Goal: Information Seeking & Learning: Learn about a topic

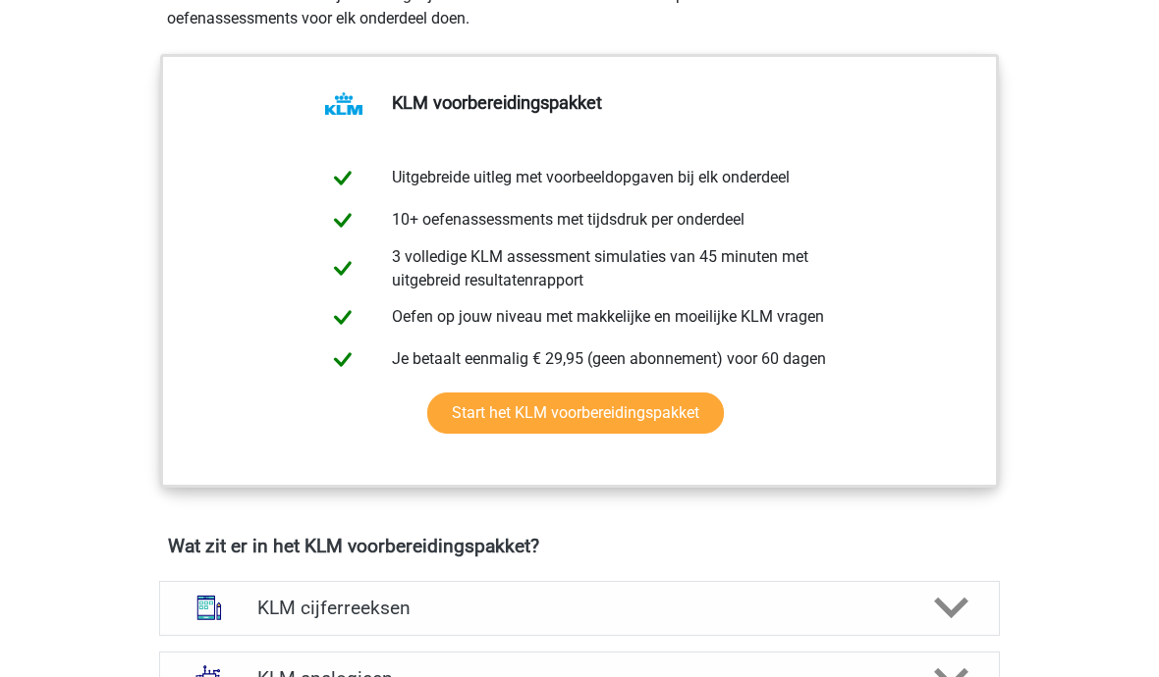
scroll to position [951, 0]
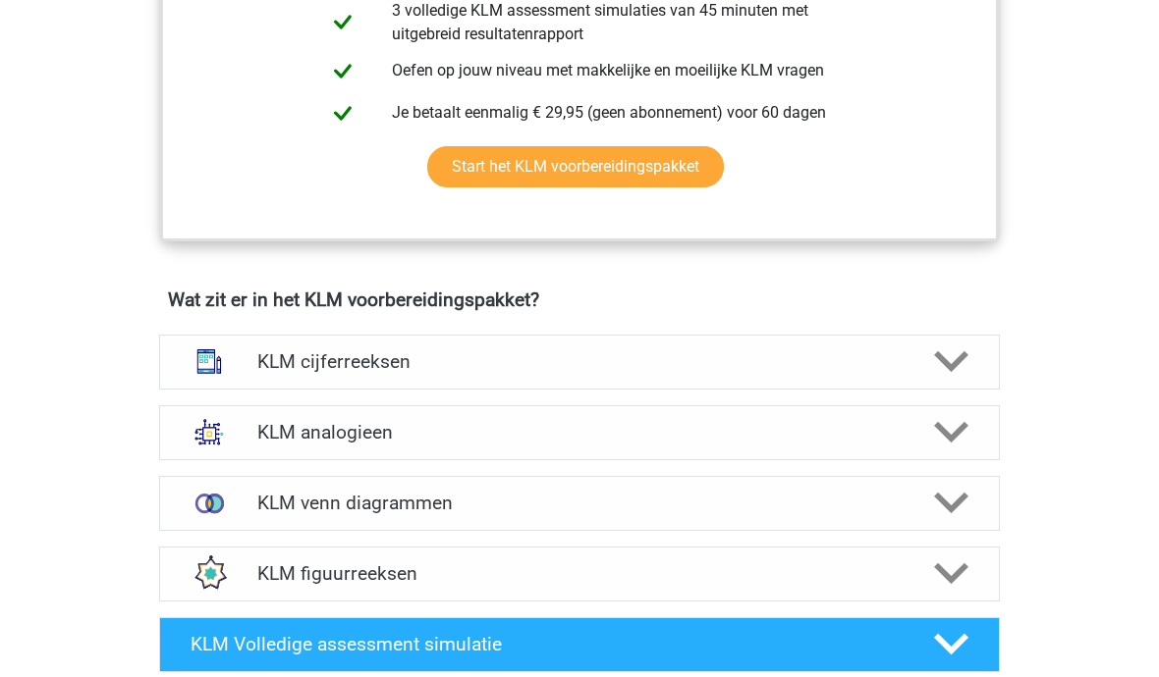
click at [947, 328] on div "KLM cijferreeksen Er zijn grofweg zes verschillende soorten patronen te herkenn…" at bounding box center [579, 363] width 917 height 71
click at [941, 346] on icon at bounding box center [951, 363] width 34 height 34
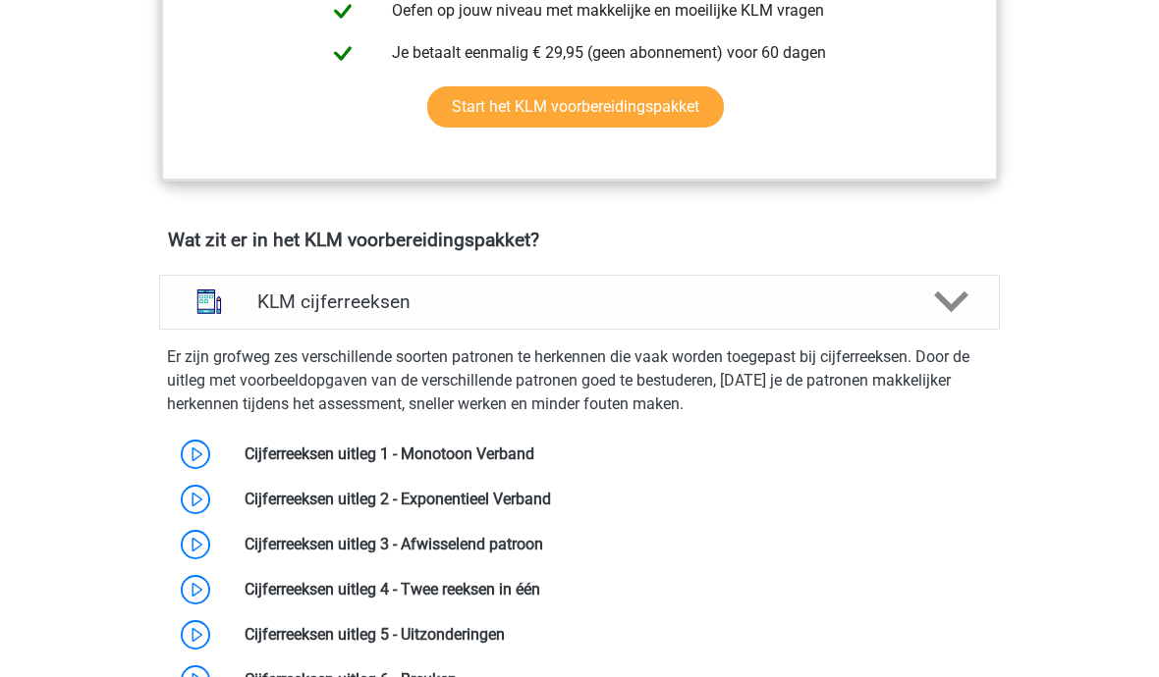
scroll to position [1189, 0]
click at [534, 461] on link at bounding box center [534, 454] width 0 height 19
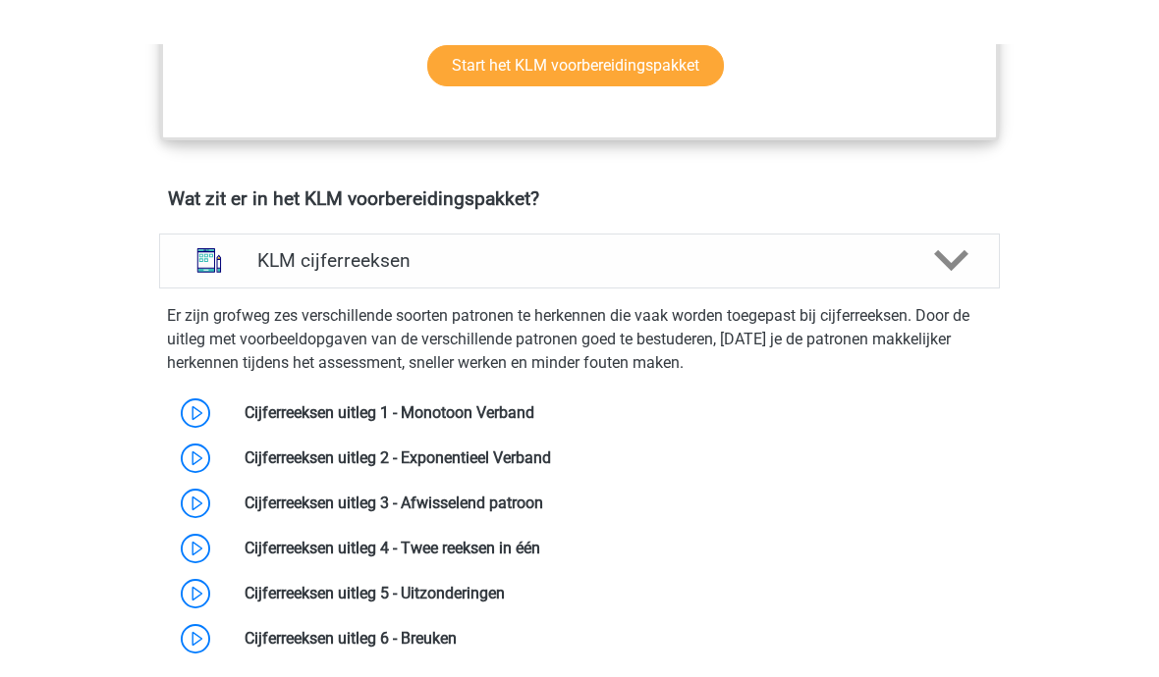
scroll to position [1229, 0]
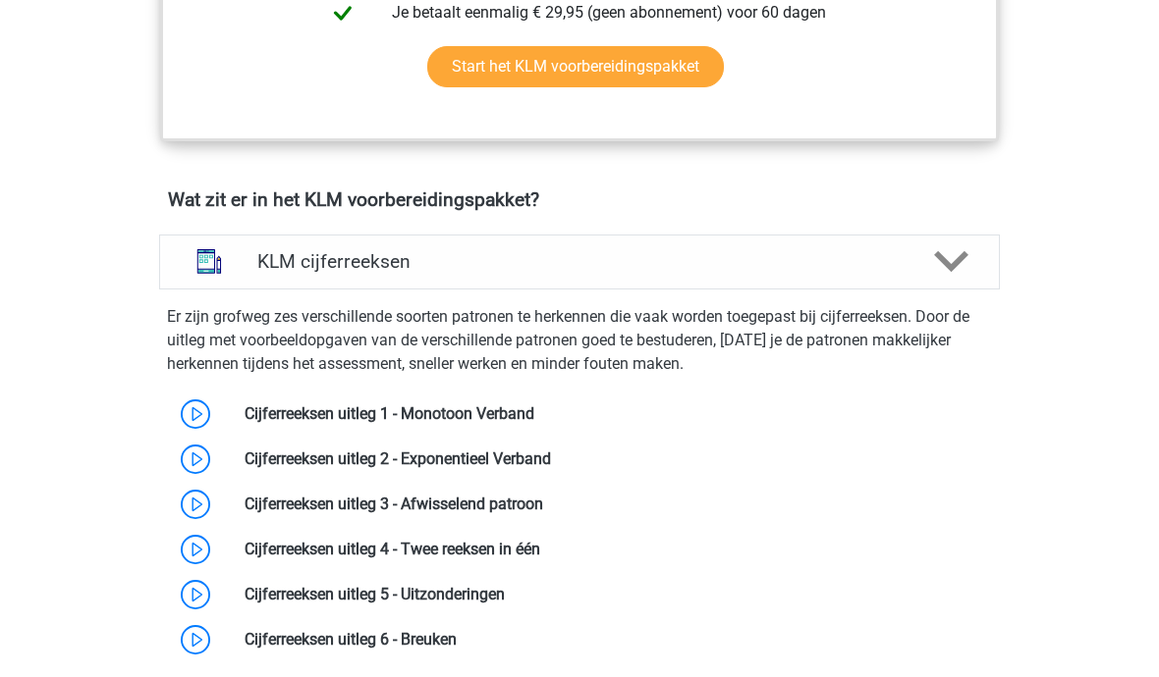
click at [540, 557] on link at bounding box center [540, 549] width 0 height 19
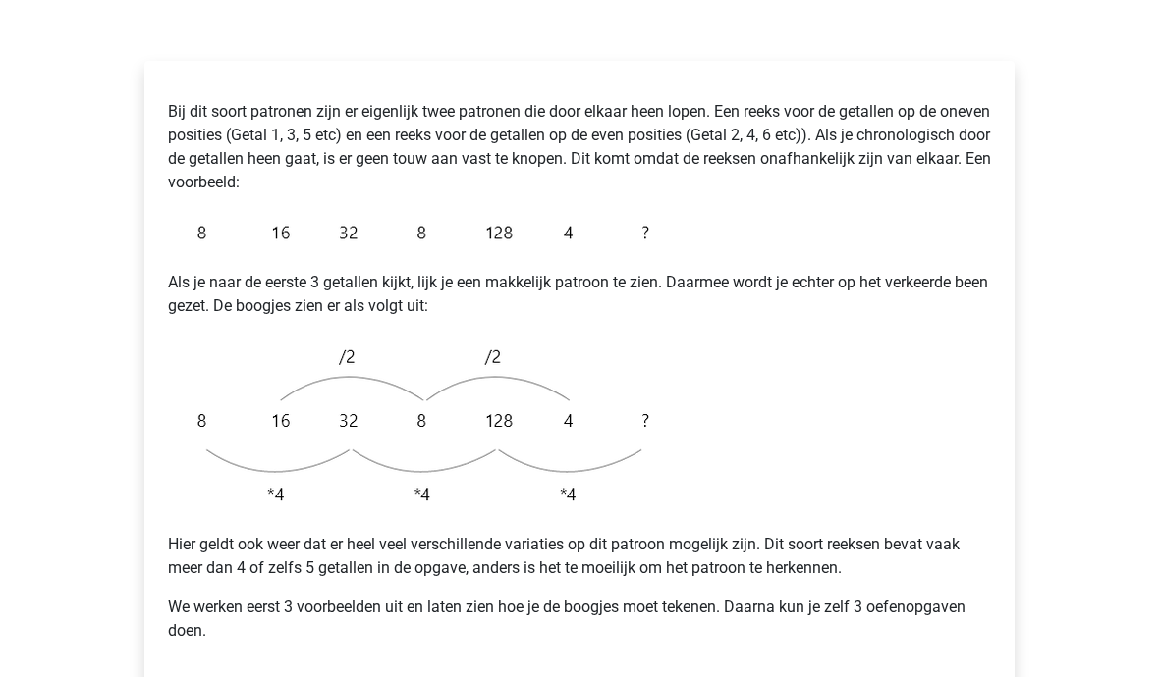
scroll to position [323, 0]
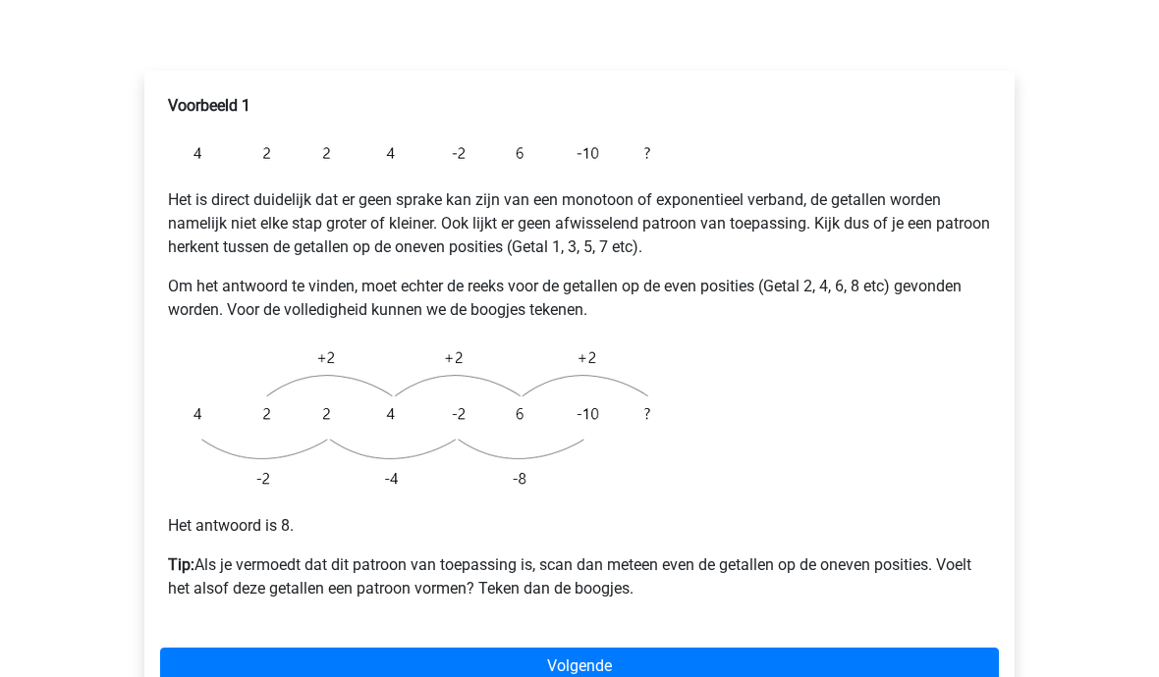
scroll to position [314, 0]
click at [730, 648] on link "Volgende" at bounding box center [579, 666] width 838 height 37
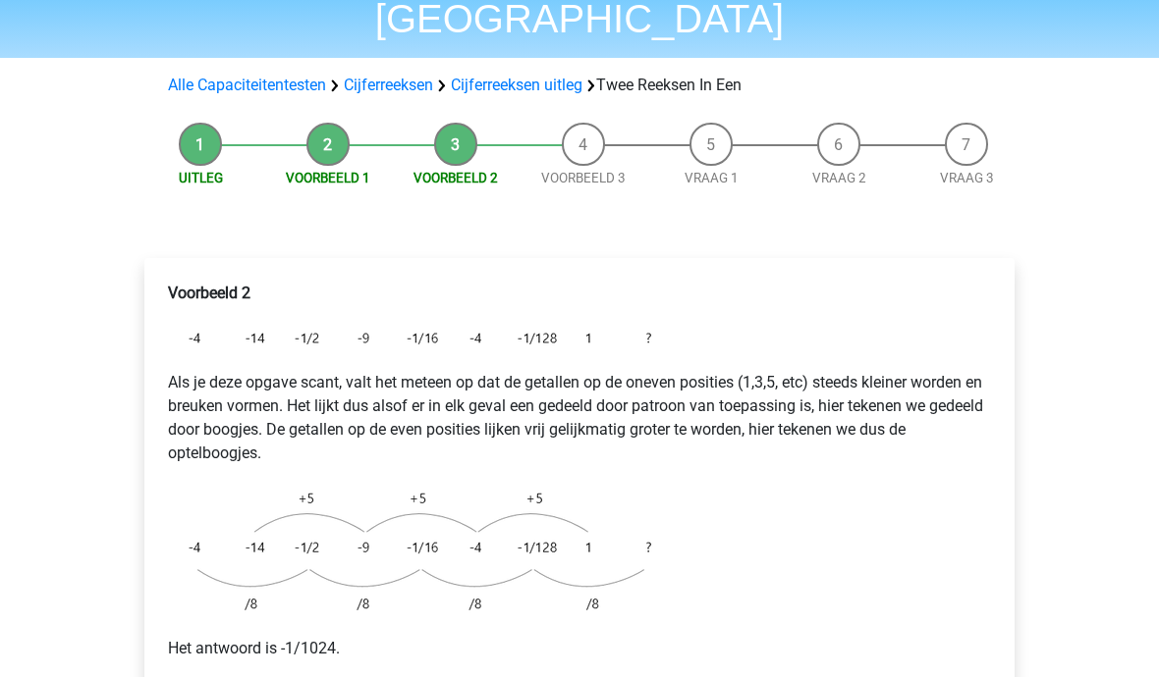
scroll to position [131, 0]
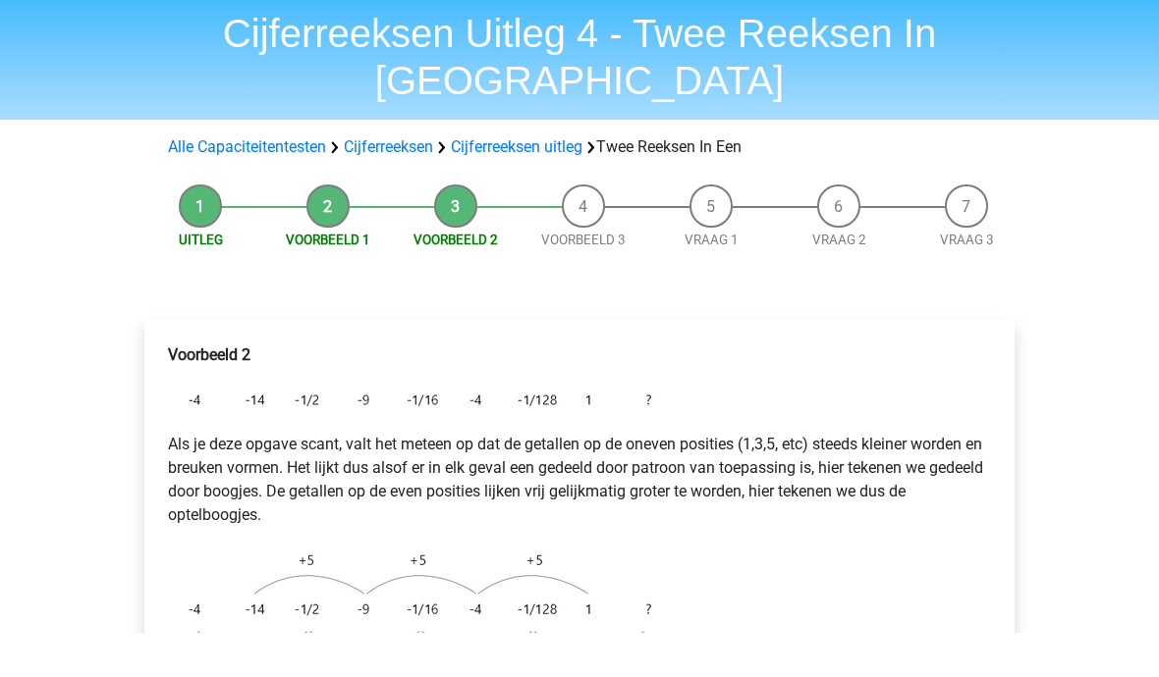
scroll to position [301, 0]
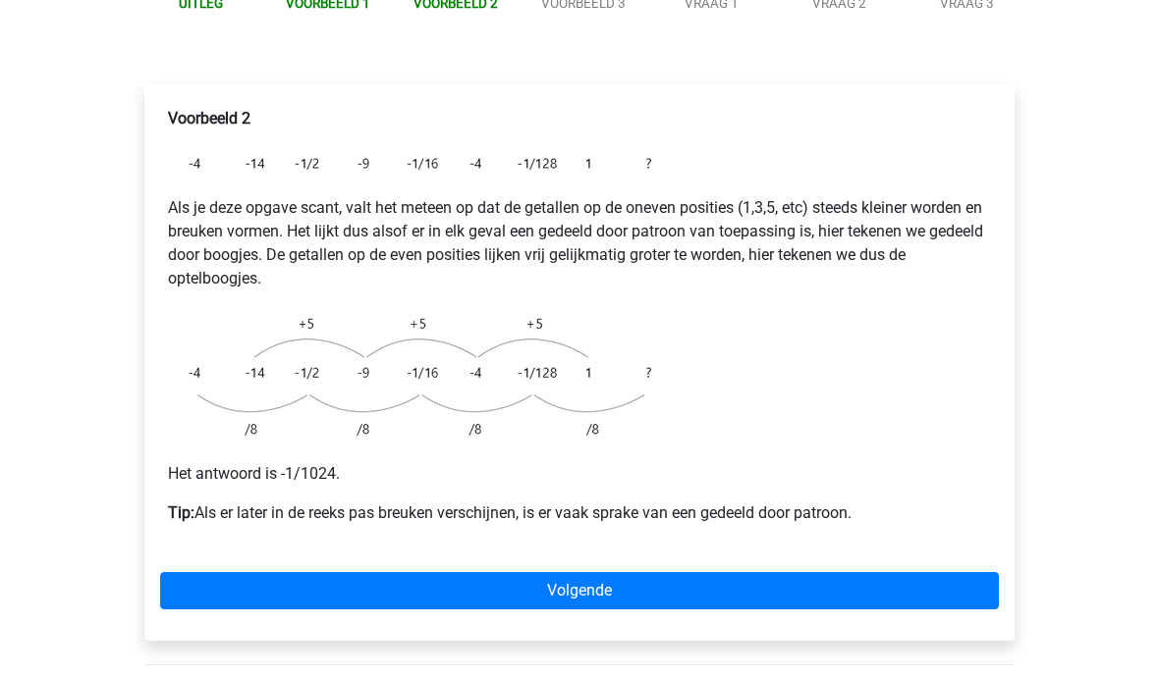
click at [311, 572] on link "Volgende" at bounding box center [579, 590] width 838 height 37
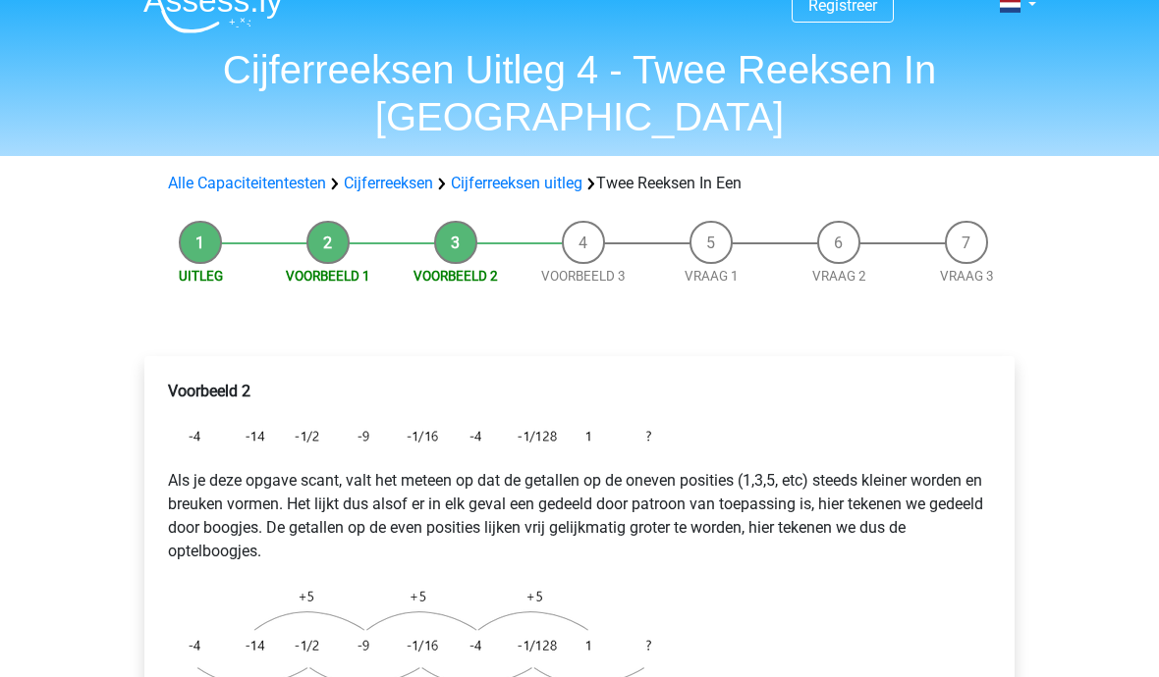
scroll to position [0, 0]
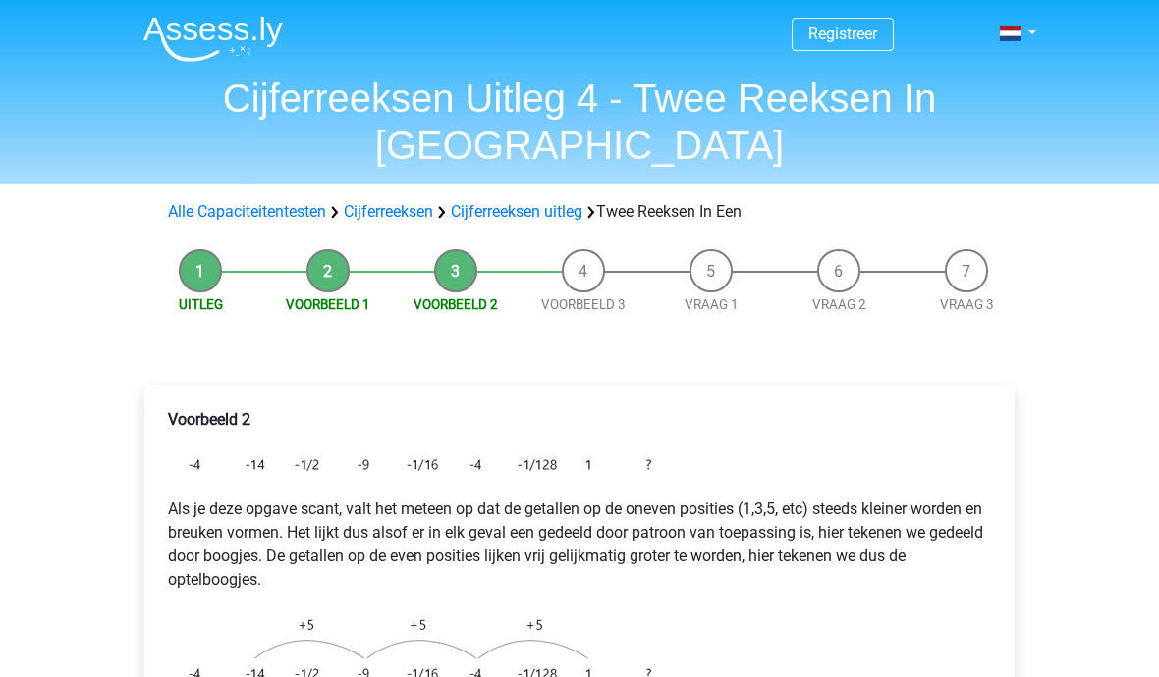
click at [358, 202] on link "Cijferreeksen" at bounding box center [388, 211] width 89 height 19
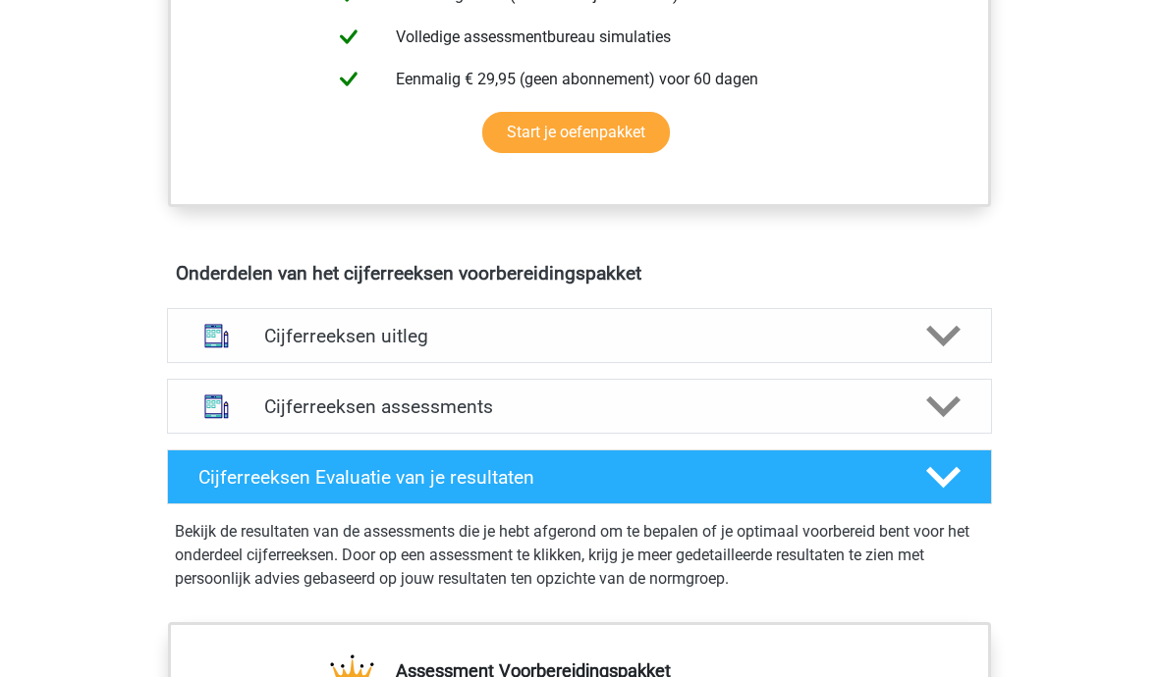
scroll to position [1242, 0]
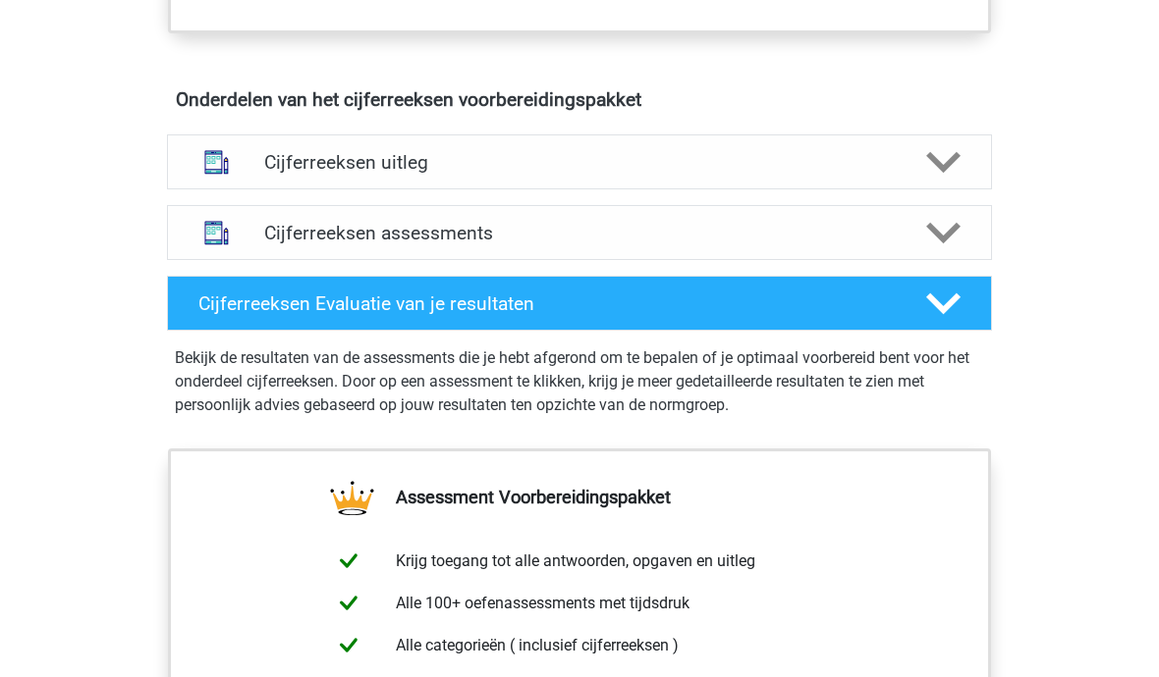
click at [947, 181] on icon at bounding box center [943, 163] width 34 height 34
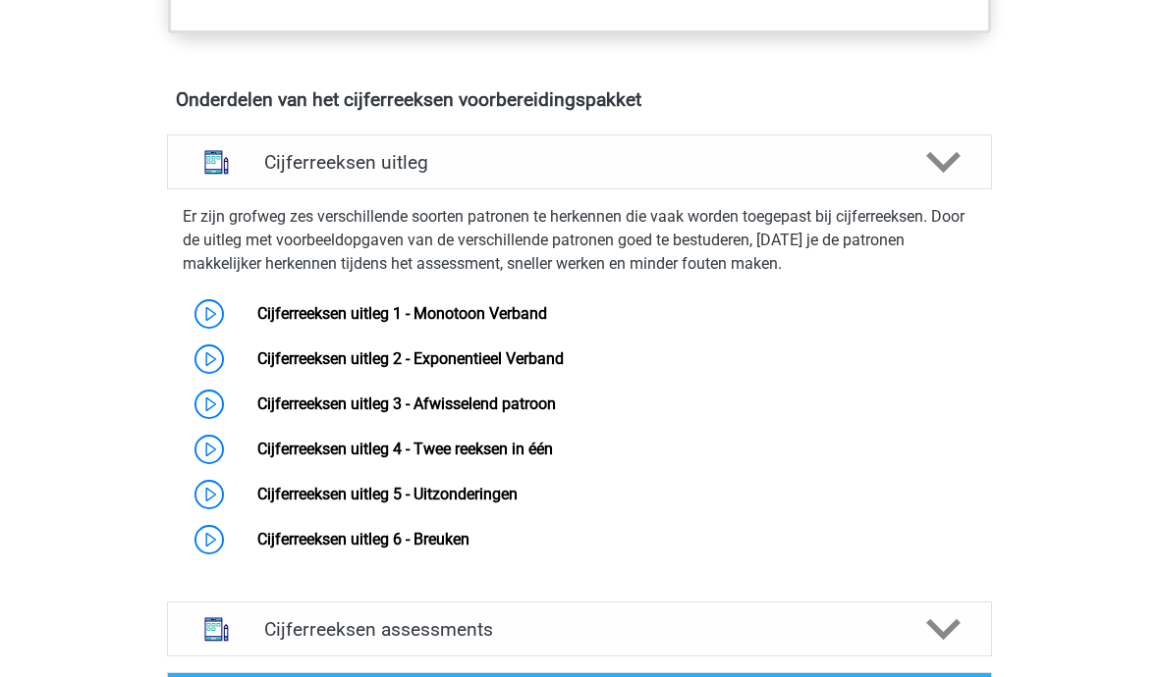
click at [257, 323] on link "Cijferreeksen uitleg 1 - Monotoon Verband" at bounding box center [402, 313] width 290 height 19
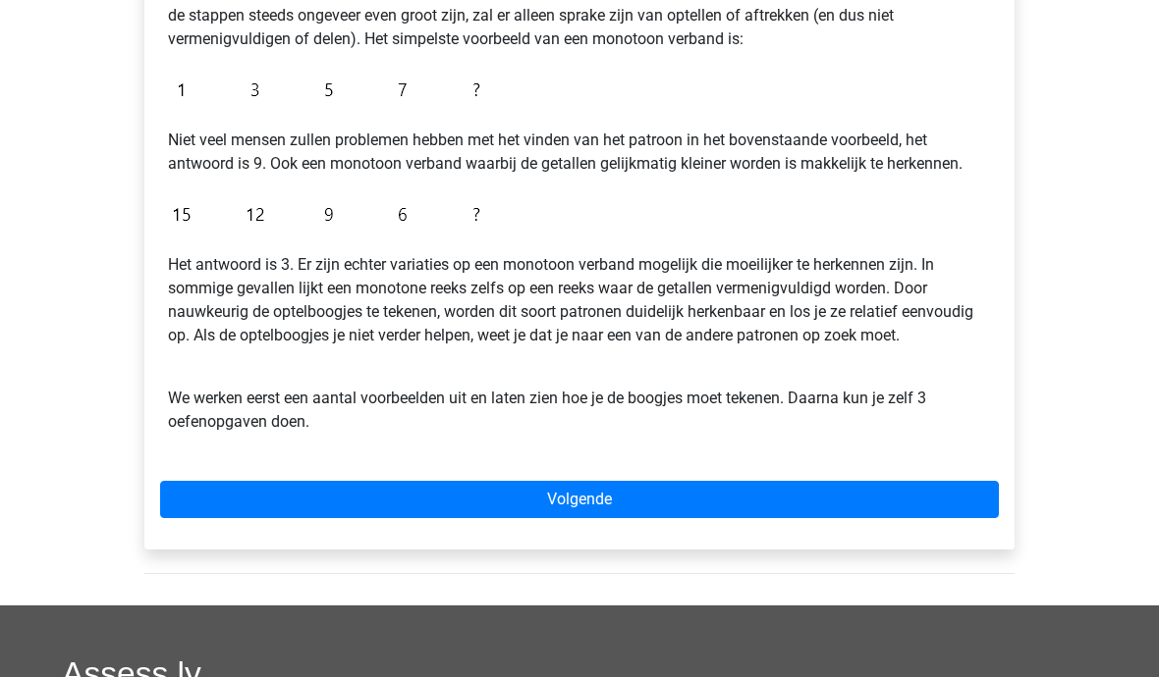
scroll to position [428, 0]
click at [351, 484] on link "Volgende" at bounding box center [579, 499] width 838 height 37
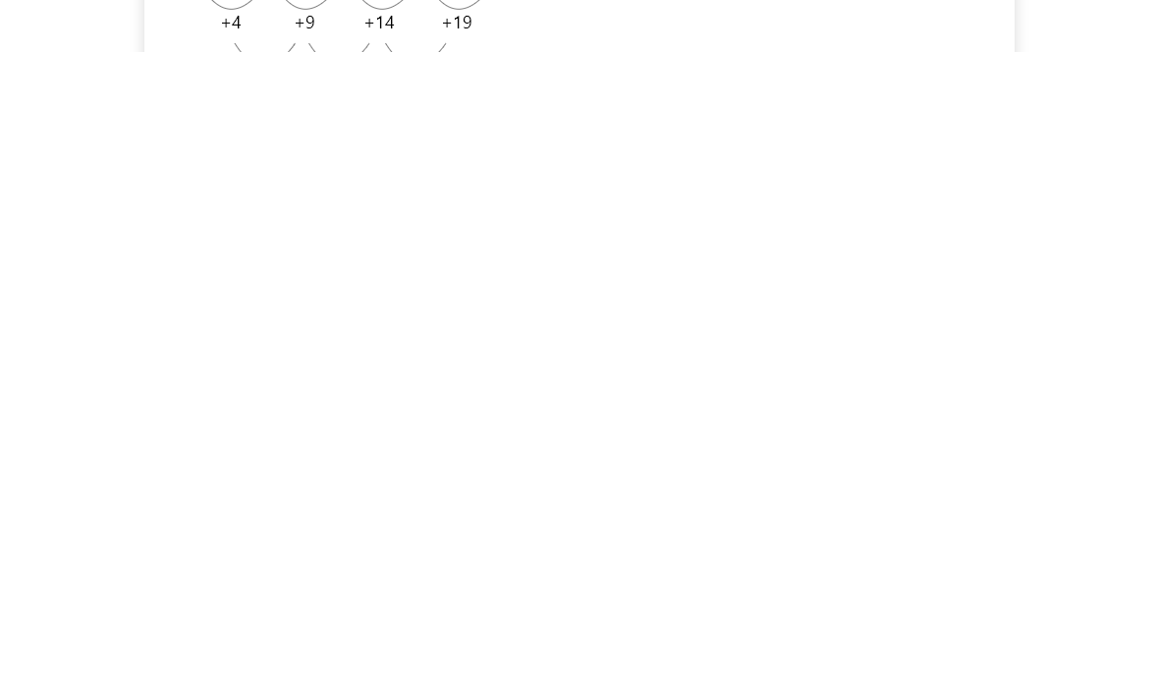
scroll to position [625, 0]
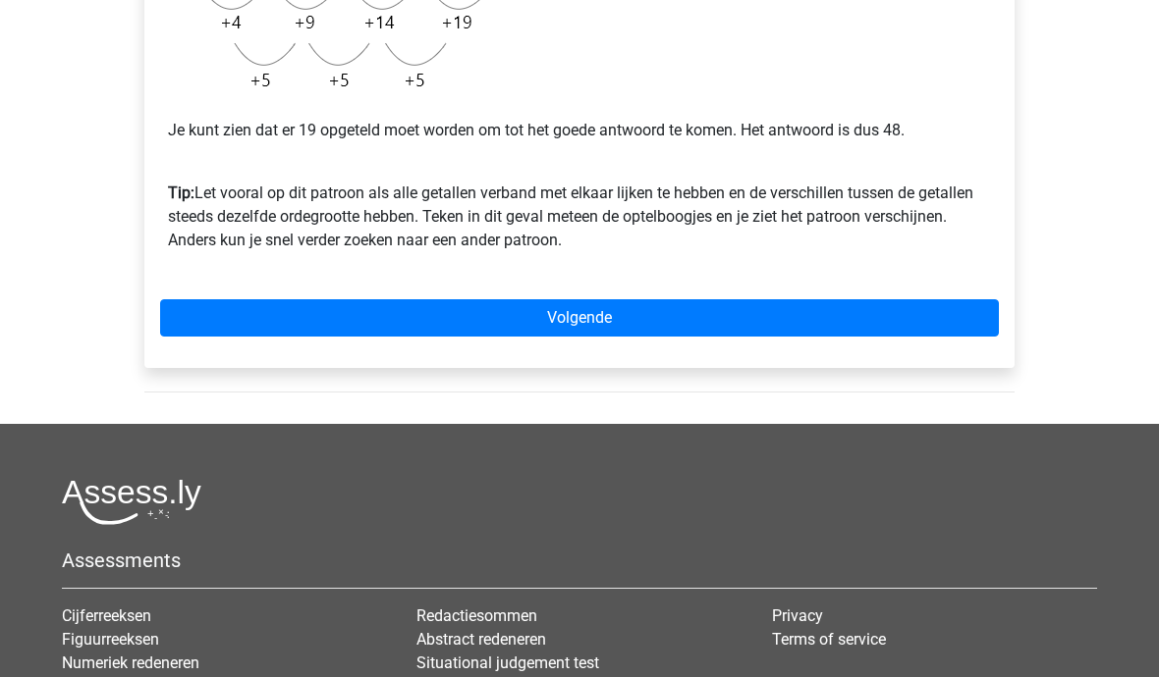
click at [286, 321] on link "Volgende" at bounding box center [579, 317] width 838 height 37
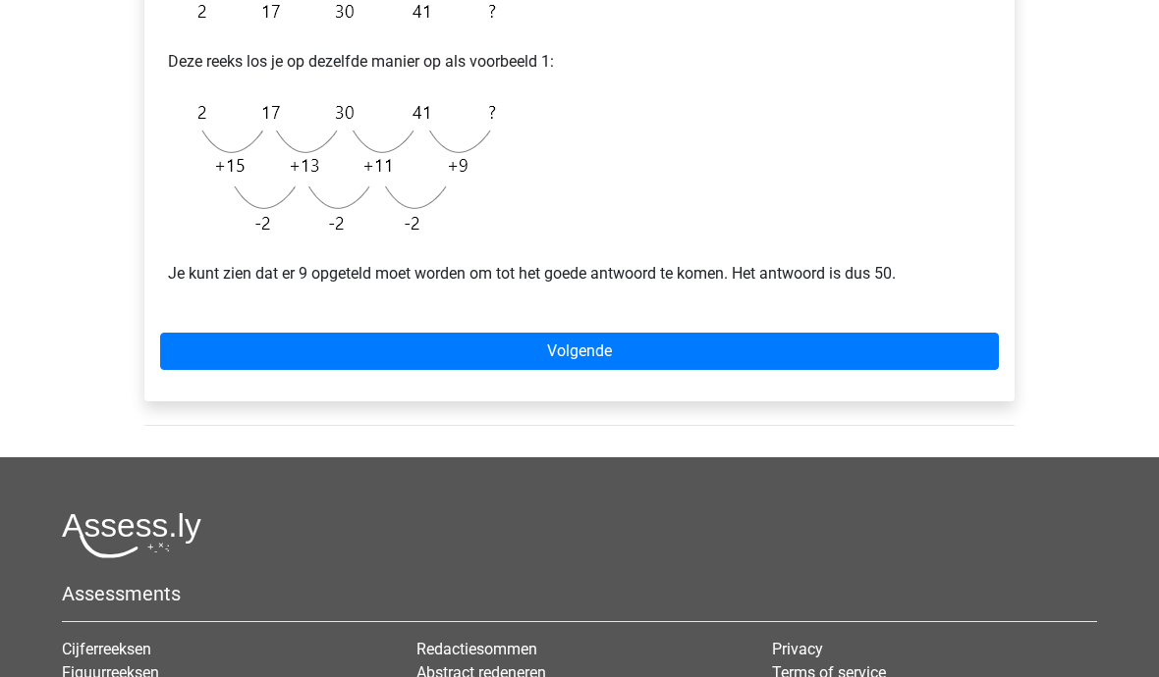
scroll to position [441, 0]
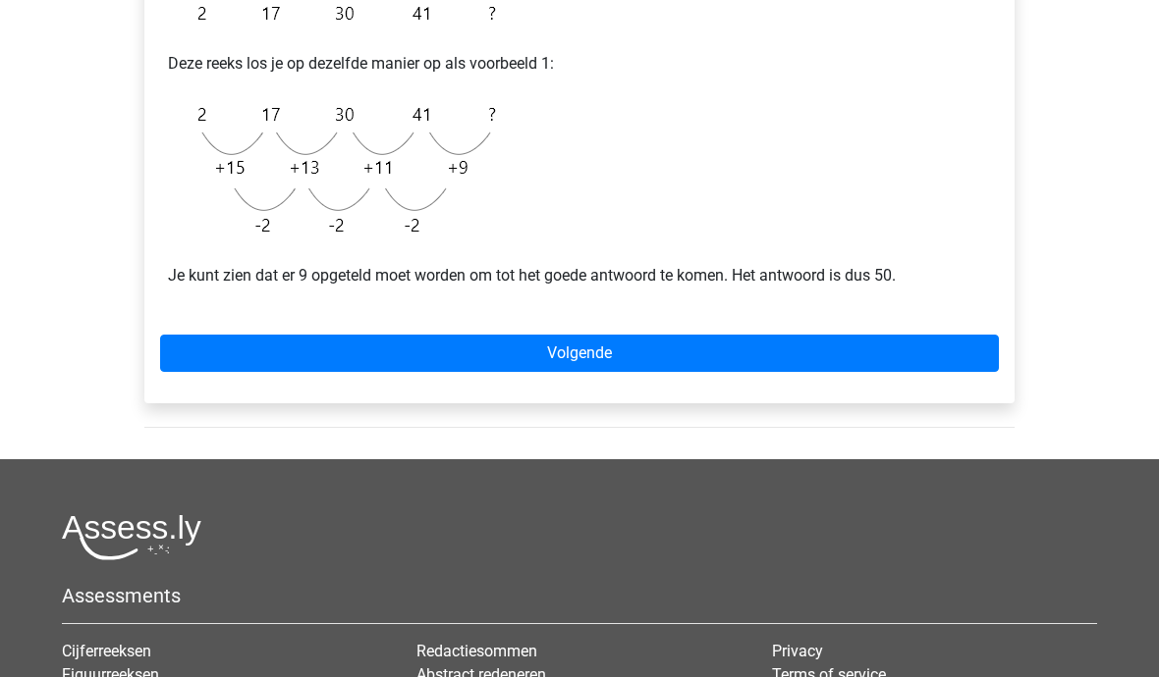
click at [316, 319] on div "Voorbeeld 2 Je kunt ook een reeks hebben waarbij het verschil steeds kleiner wo…" at bounding box center [579, 150] width 870 height 507
click at [321, 336] on link "Volgende" at bounding box center [579, 353] width 838 height 37
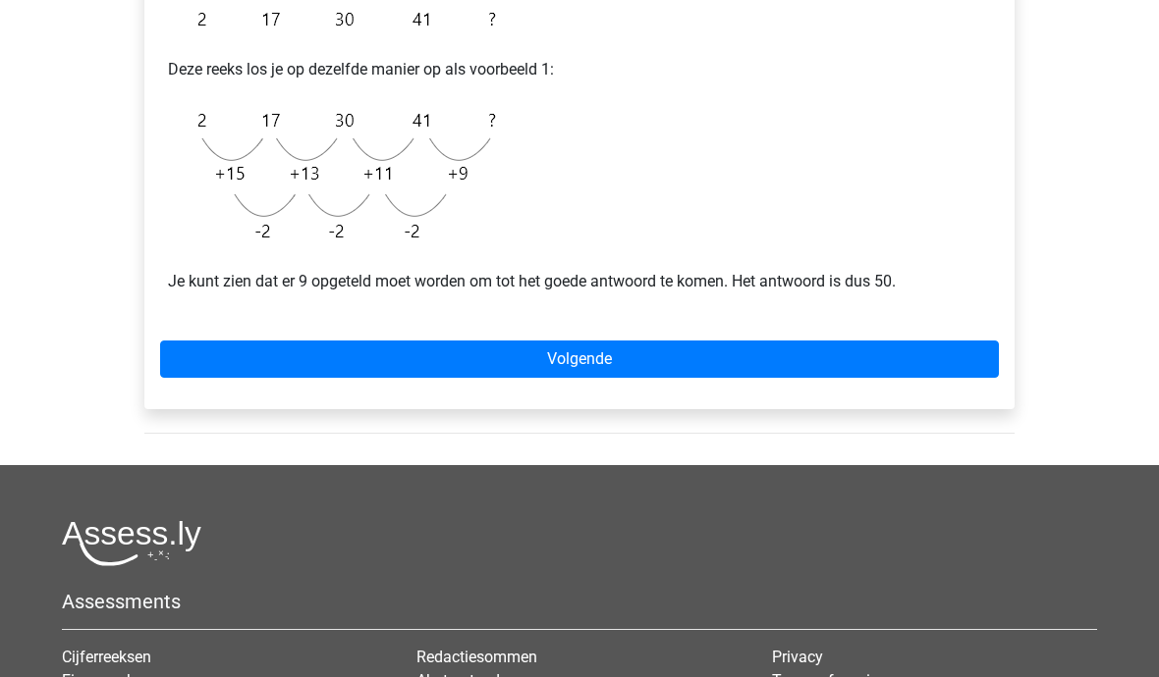
scroll to position [466, 0]
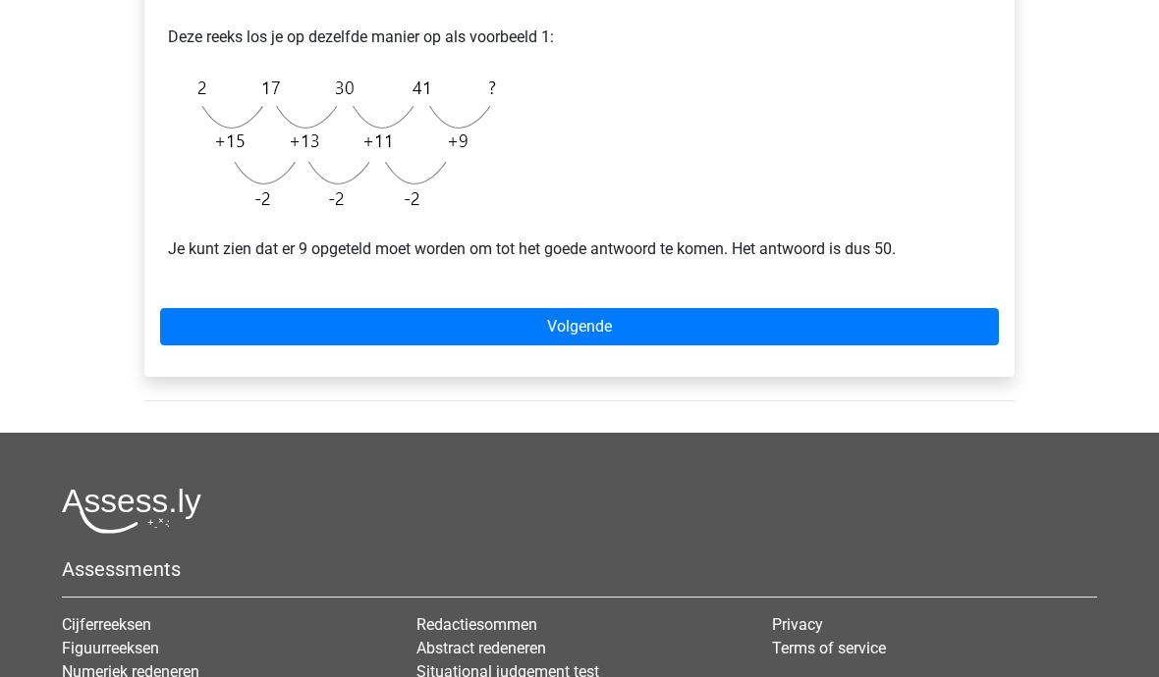
click at [186, 344] on link "Volgende" at bounding box center [579, 327] width 838 height 37
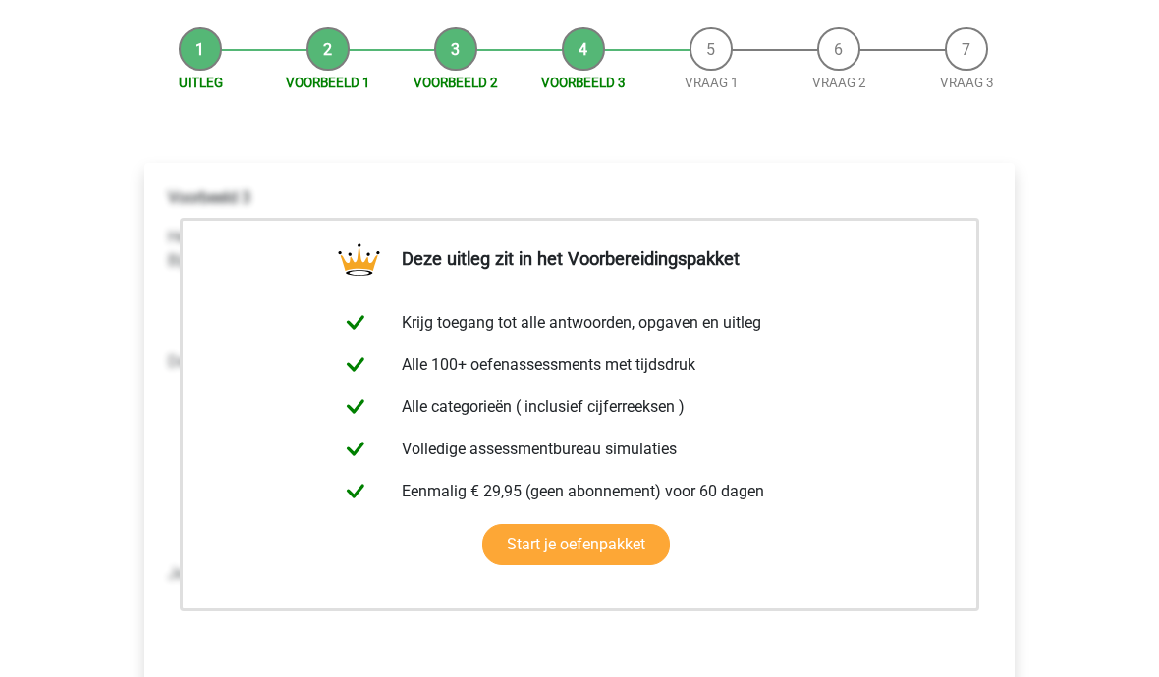
scroll to position [168, 0]
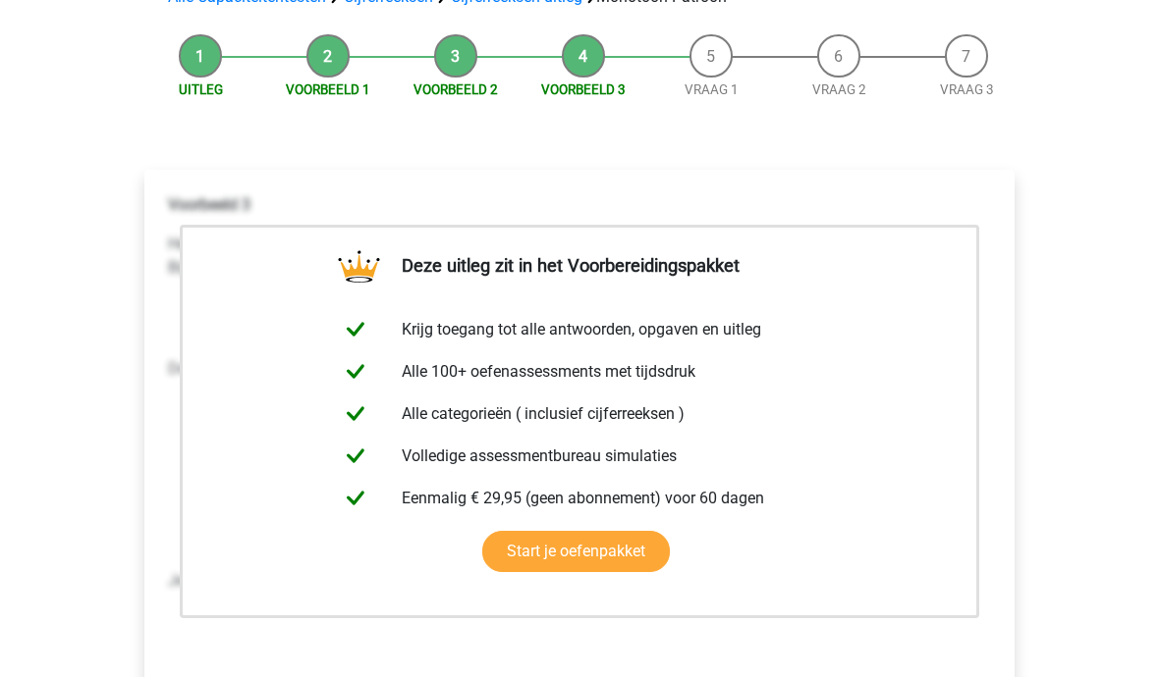
click at [937, 197] on p "Voorbeeld 3" at bounding box center [579, 205] width 823 height 24
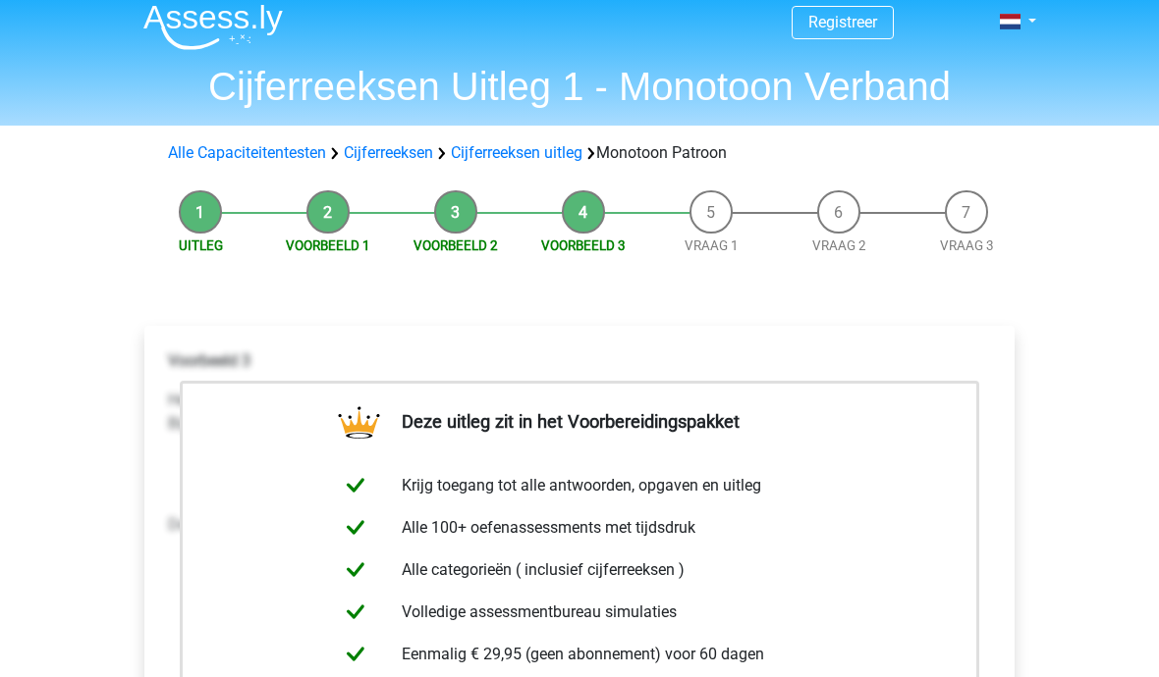
scroll to position [0, 0]
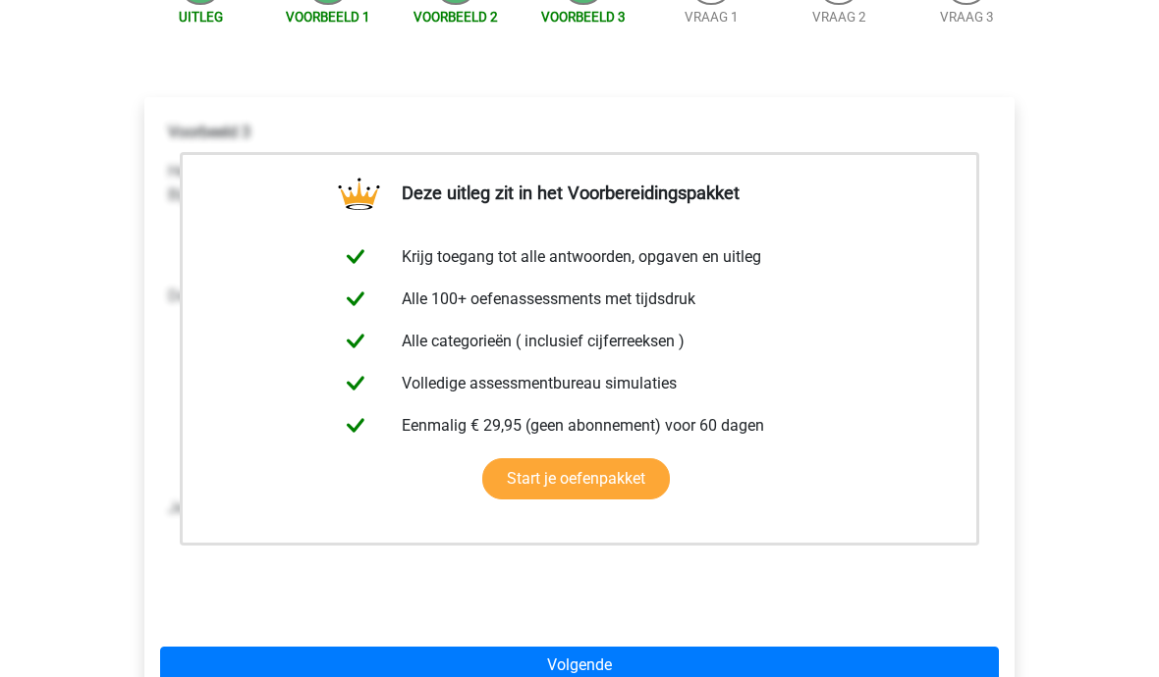
scroll to position [314, 0]
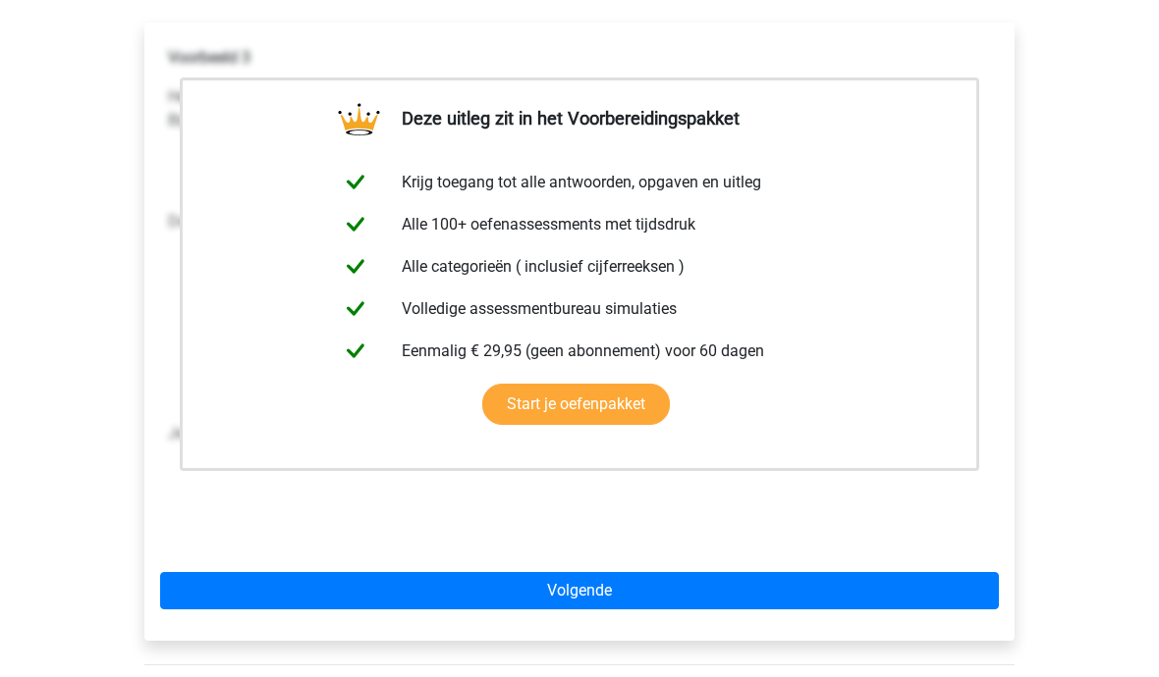
click at [138, 353] on div "Deze uitleg zit in het Voorbereidingspakket Krijg toegang tot alle antwoorden, …" at bounding box center [579, 341] width 901 height 714
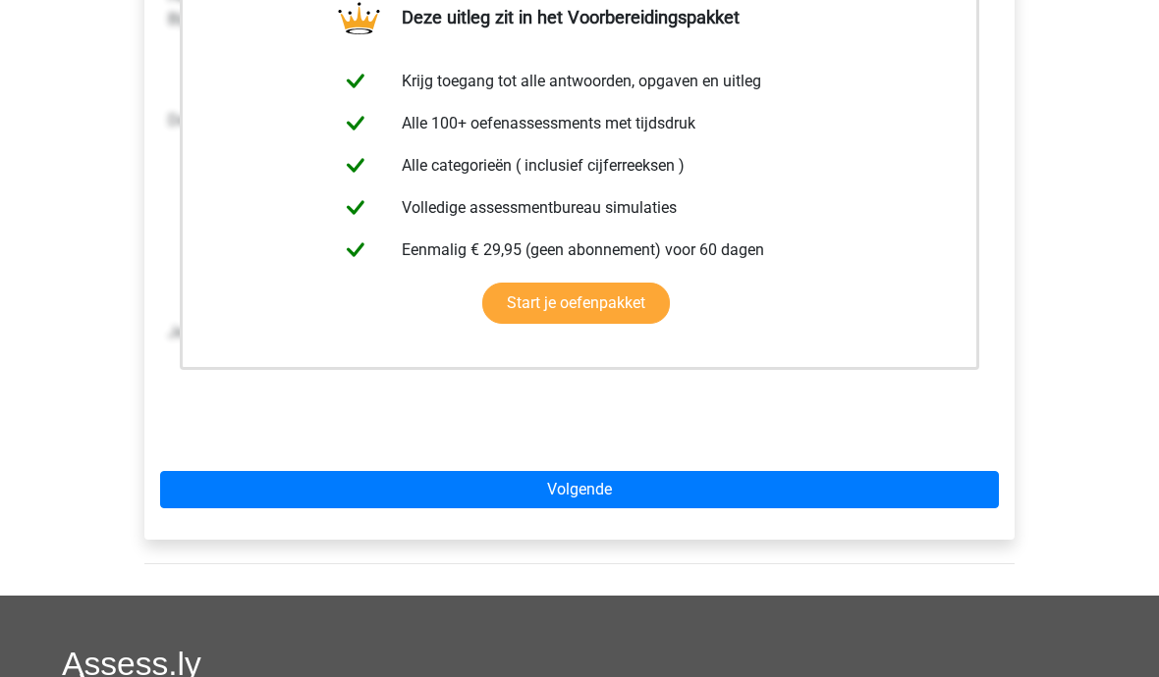
scroll to position [433, 0]
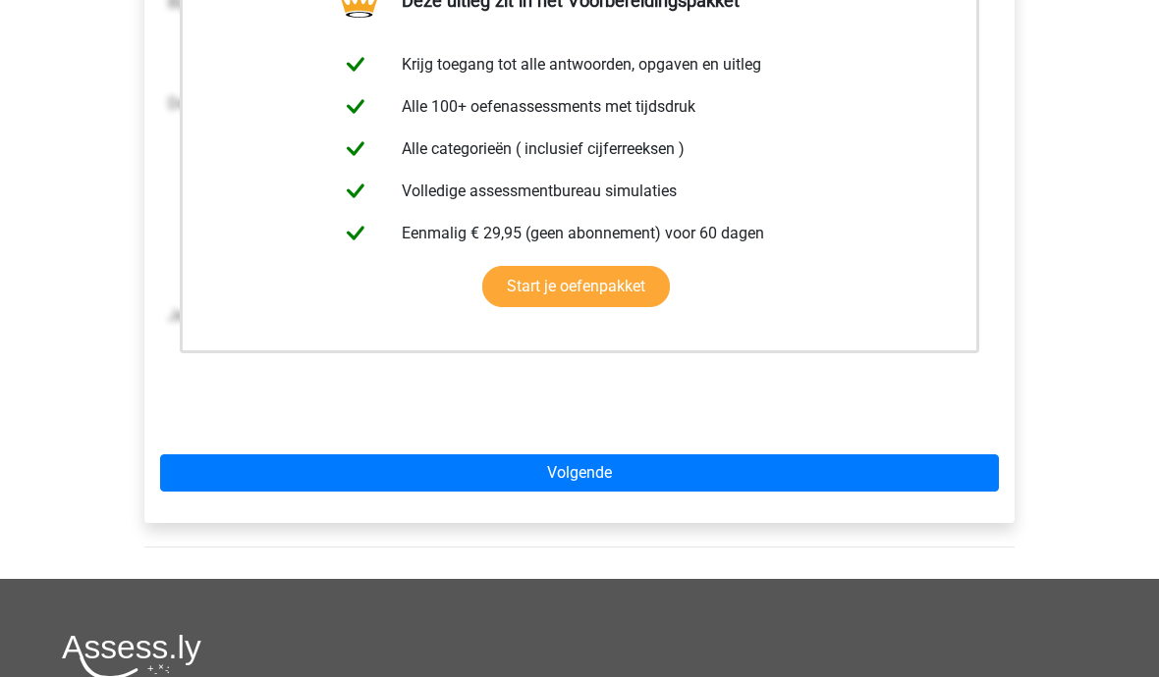
click at [215, 468] on link "Volgende" at bounding box center [579, 473] width 838 height 37
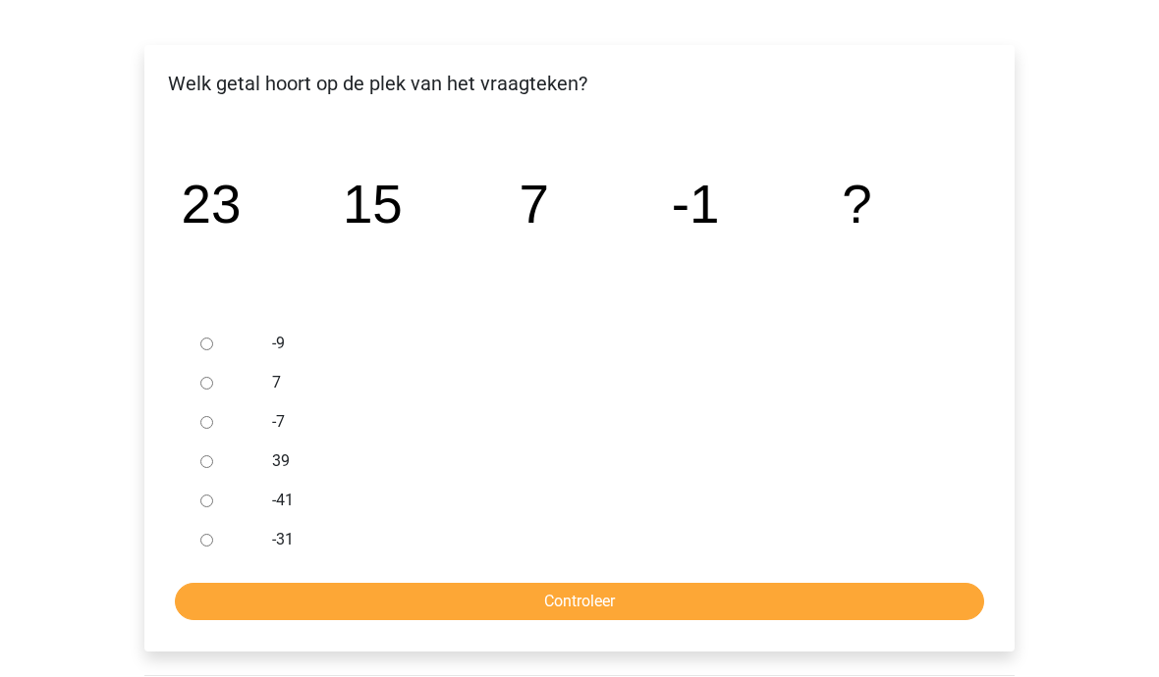
scroll to position [292, 0]
click at [189, 334] on ul "-9 7 -7 39 -41 -31" at bounding box center [579, 443] width 838 height 236
click at [207, 343] on input "-9" at bounding box center [206, 345] width 13 height 13
radio input "true"
click at [334, 604] on input "Controleer" at bounding box center [579, 602] width 809 height 37
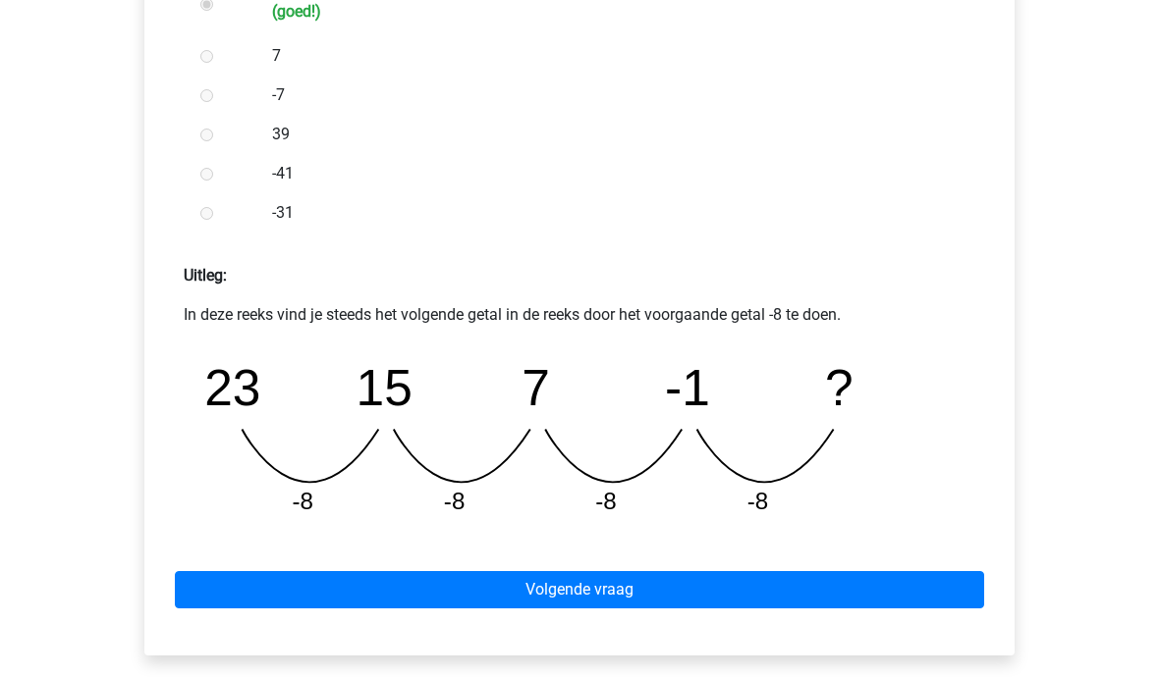
scroll to position [646, 0]
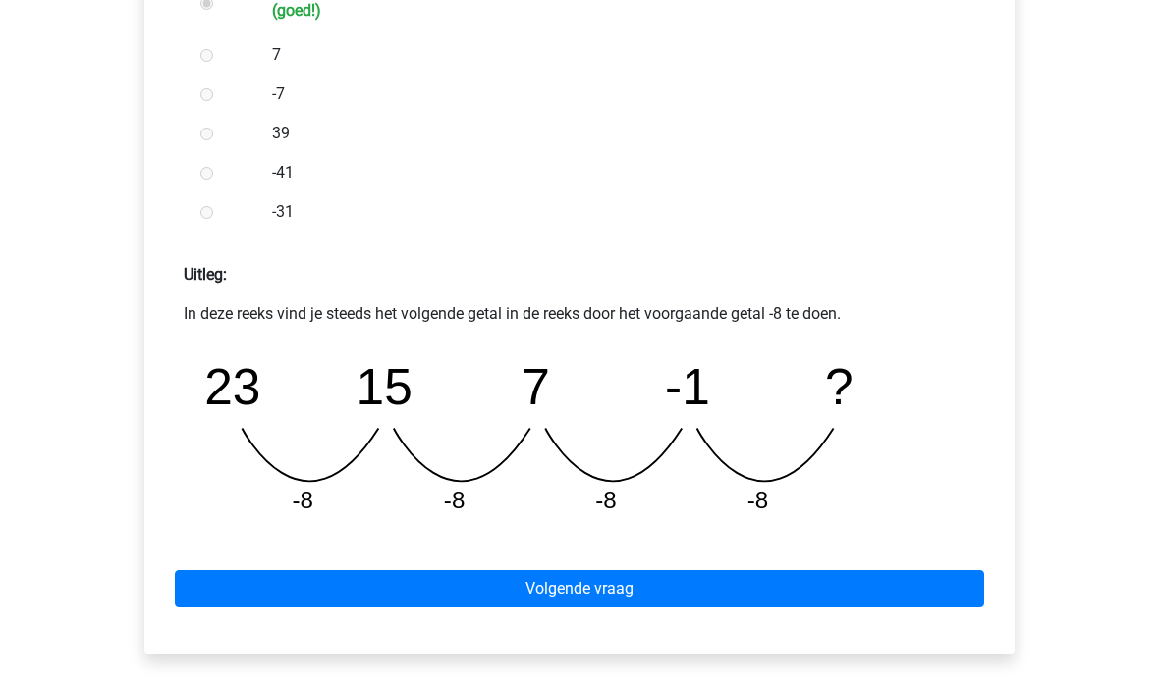
click at [298, 572] on link "Volgende vraag" at bounding box center [579, 589] width 809 height 37
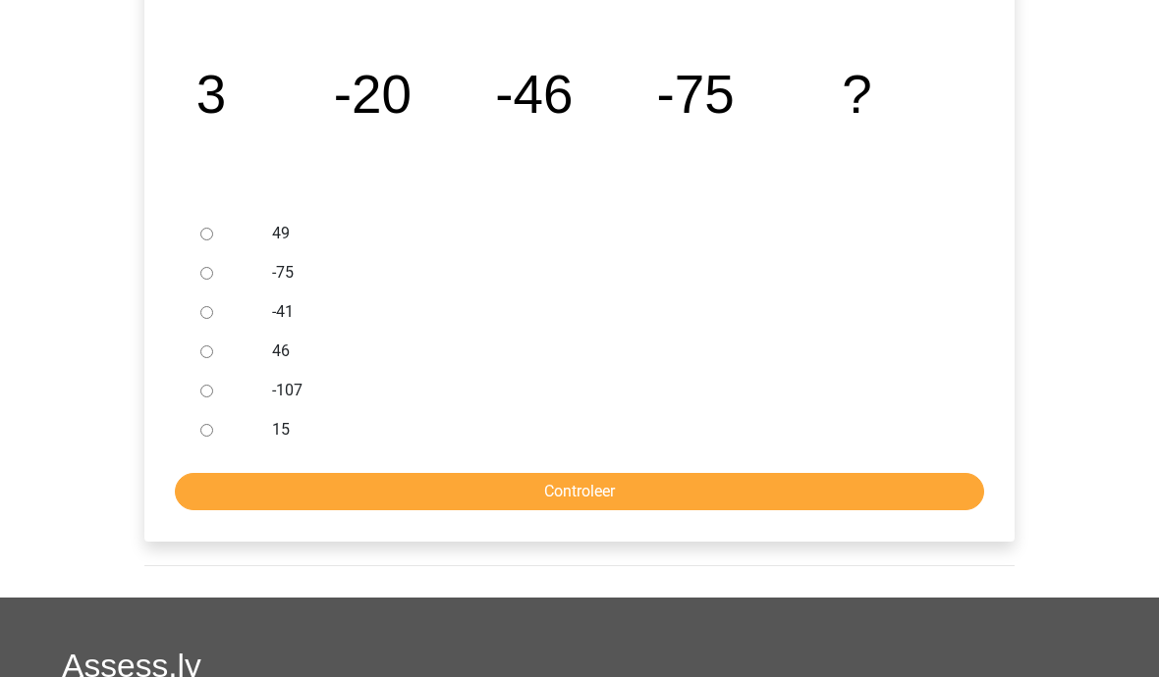
scroll to position [437, 0]
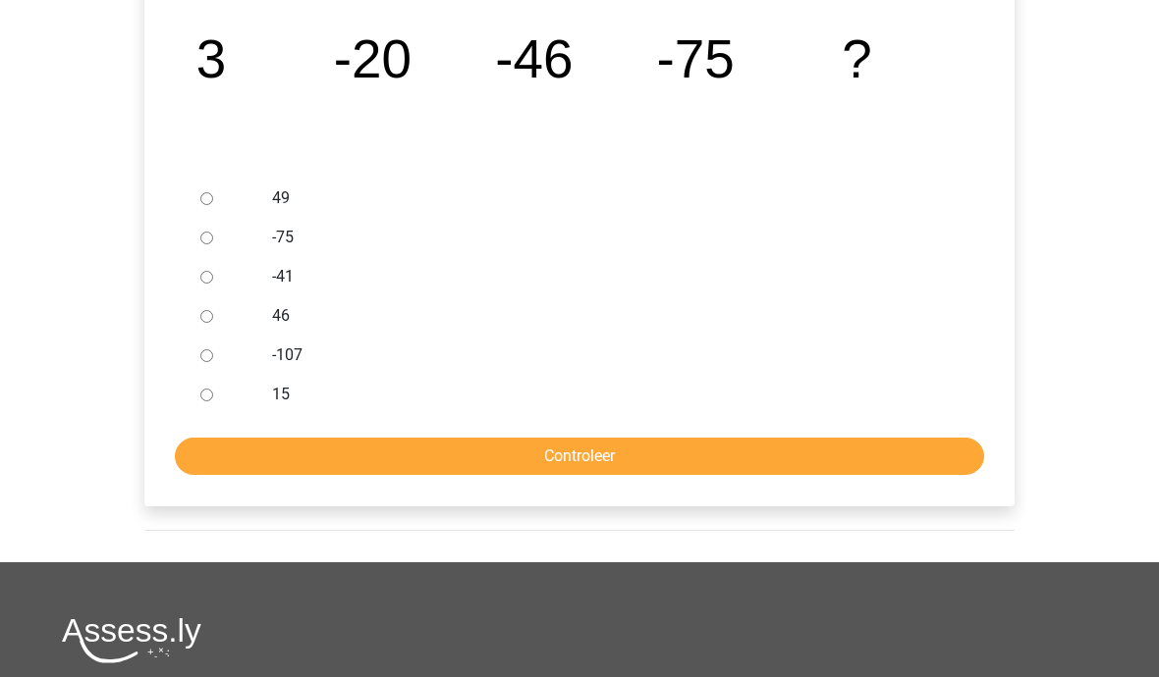
click at [206, 353] on input "-107" at bounding box center [206, 357] width 13 height 13
radio input "true"
click at [242, 448] on input "Controleer" at bounding box center [579, 457] width 809 height 37
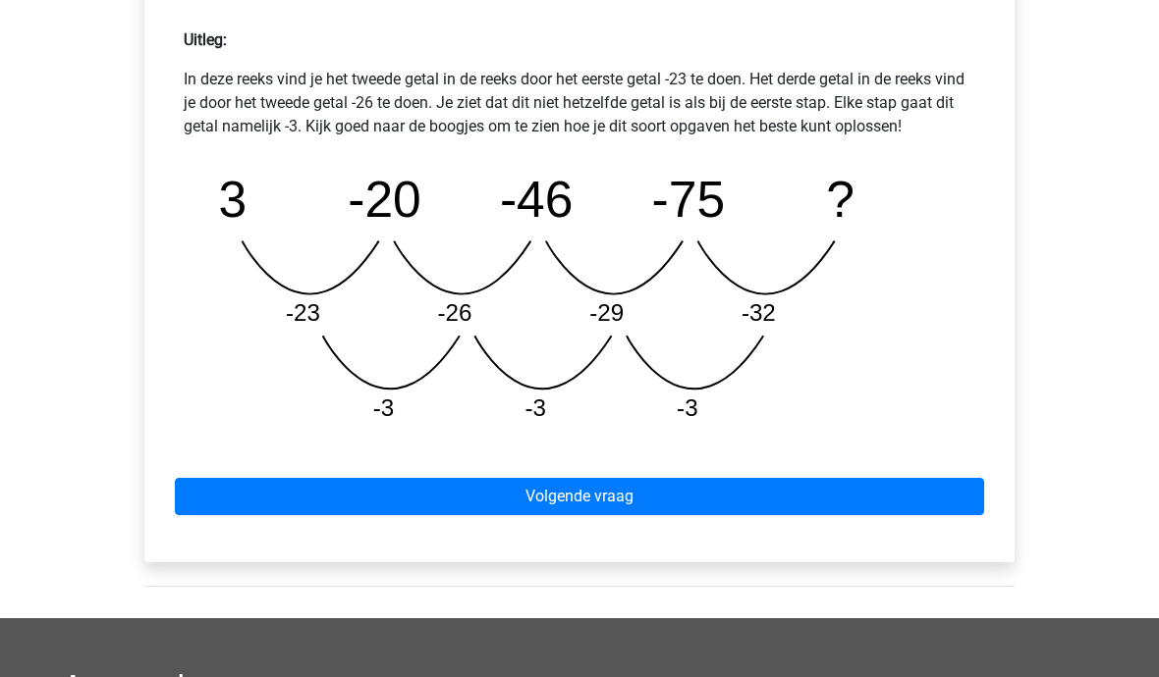
scroll to position [880, 0]
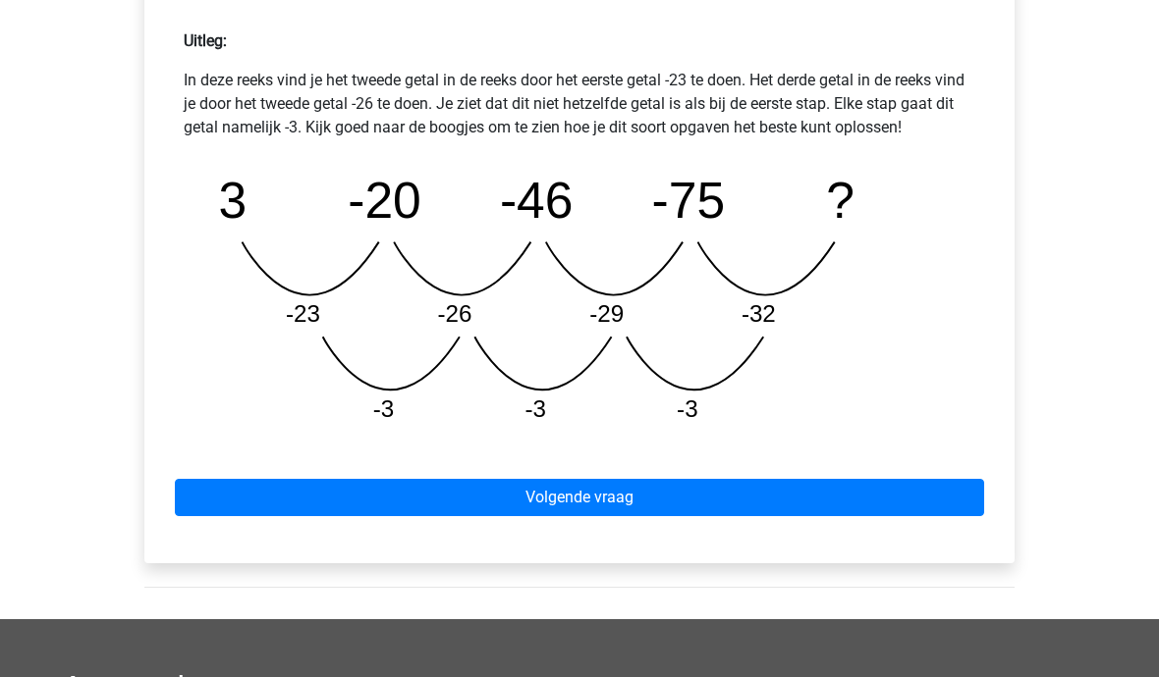
click at [291, 495] on link "Volgende vraag" at bounding box center [579, 498] width 809 height 37
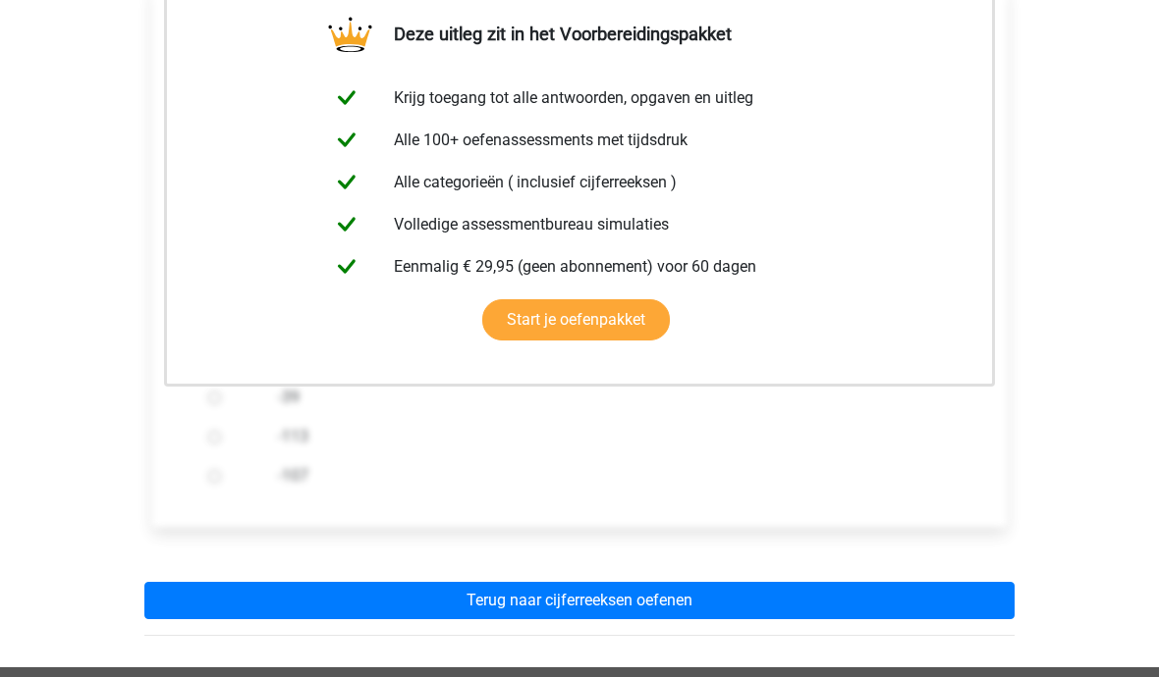
scroll to position [362, 0]
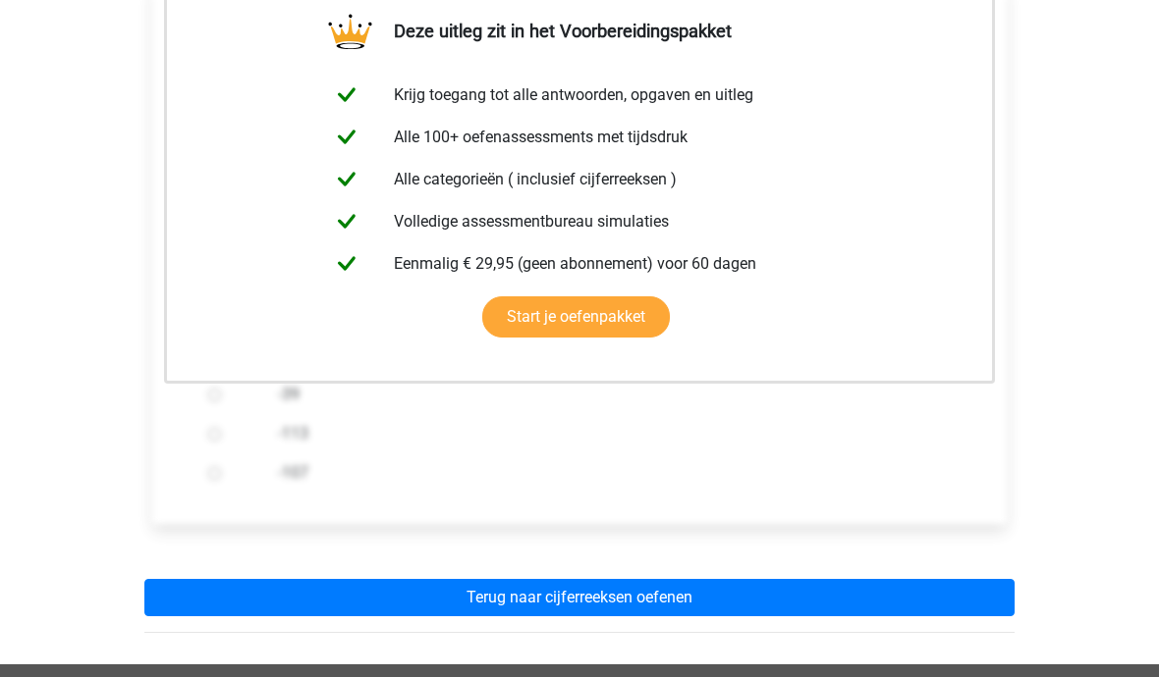
click at [297, 594] on link "Terug naar cijferreeksen oefenen" at bounding box center [579, 598] width 870 height 37
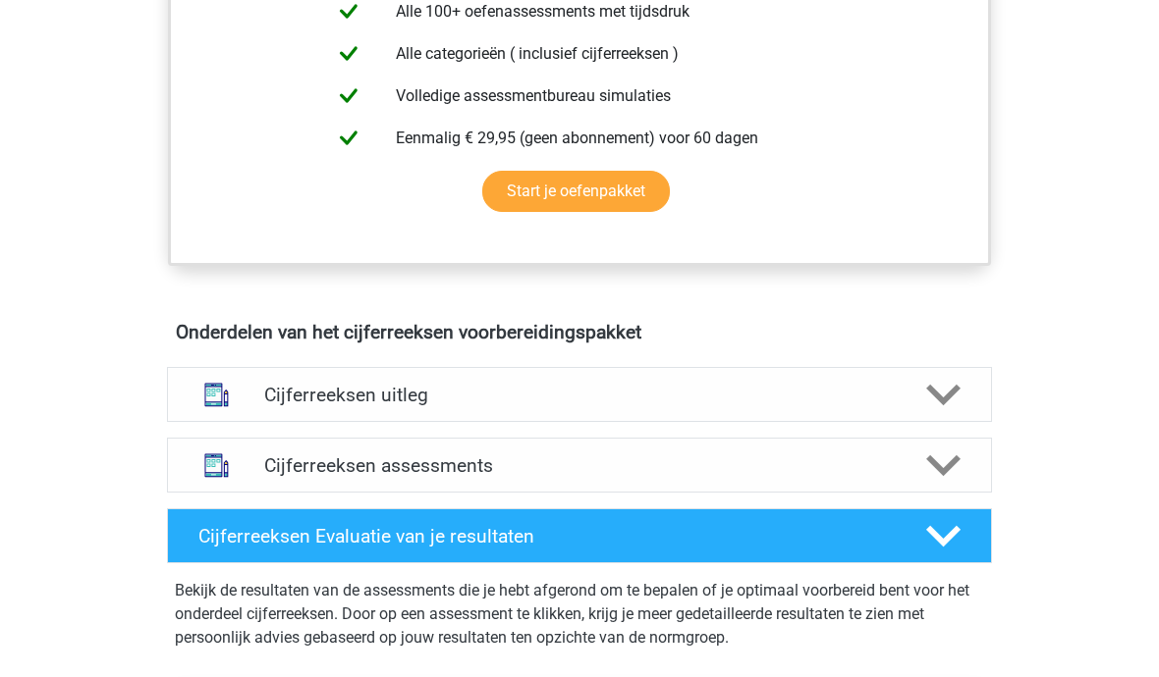
scroll to position [990, 0]
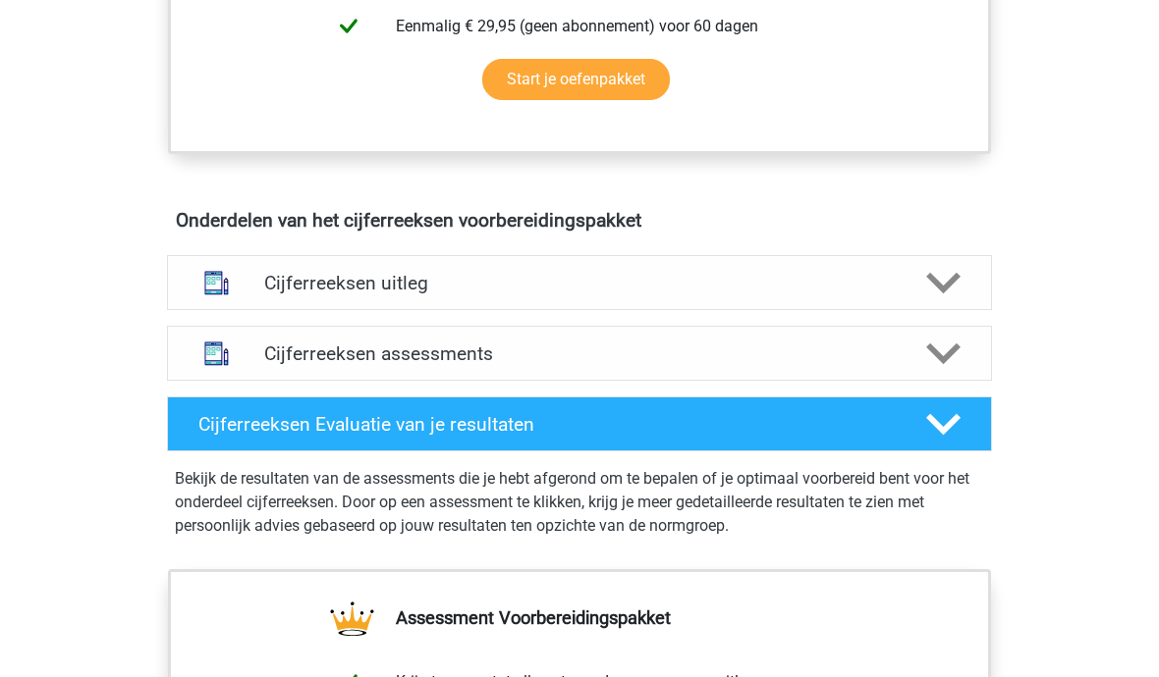
click at [196, 300] on img at bounding box center [216, 284] width 50 height 50
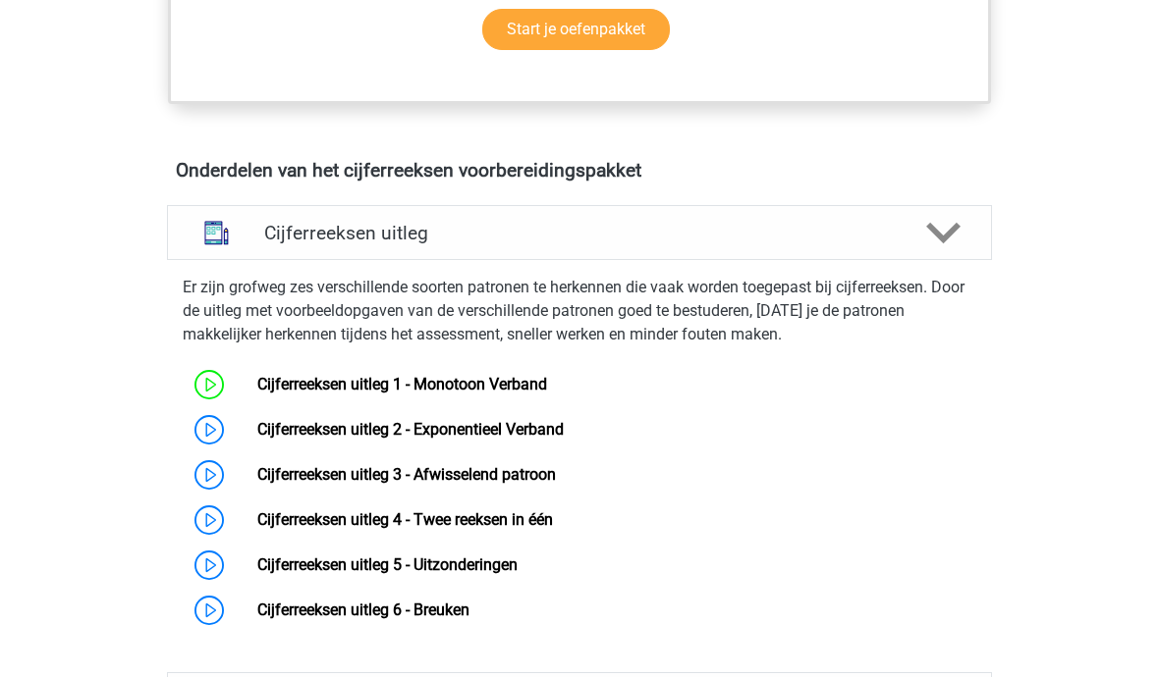
scroll to position [1054, 0]
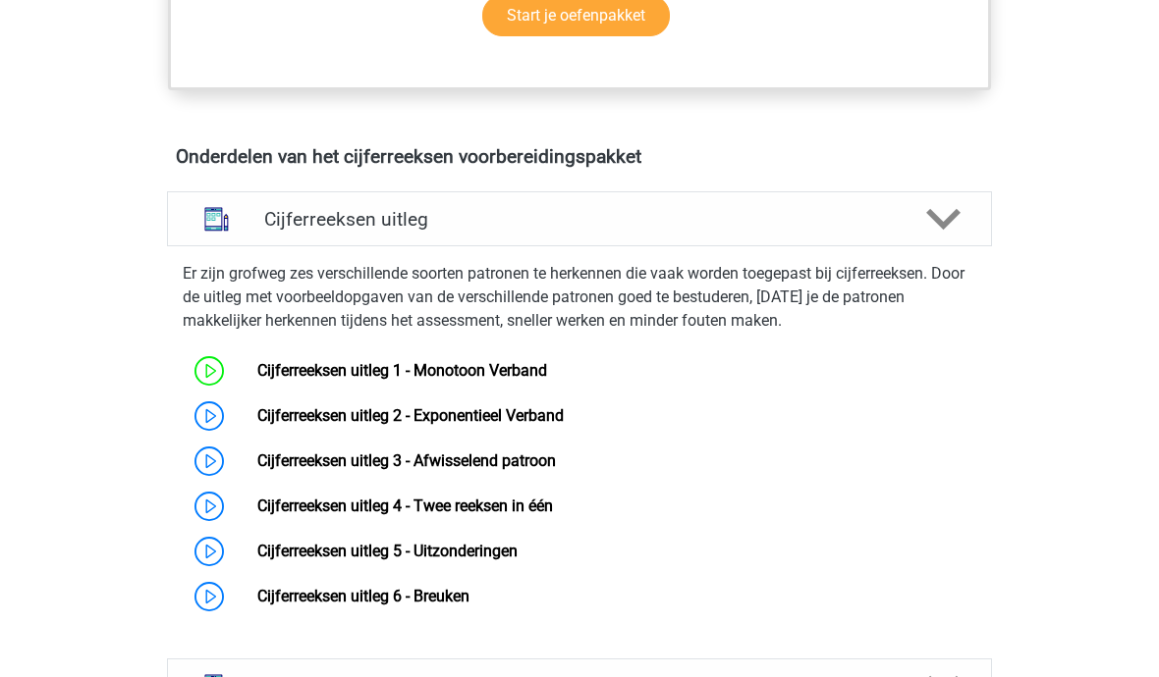
click at [261, 380] on link "Cijferreeksen uitleg 1 - Monotoon Verband" at bounding box center [402, 370] width 290 height 19
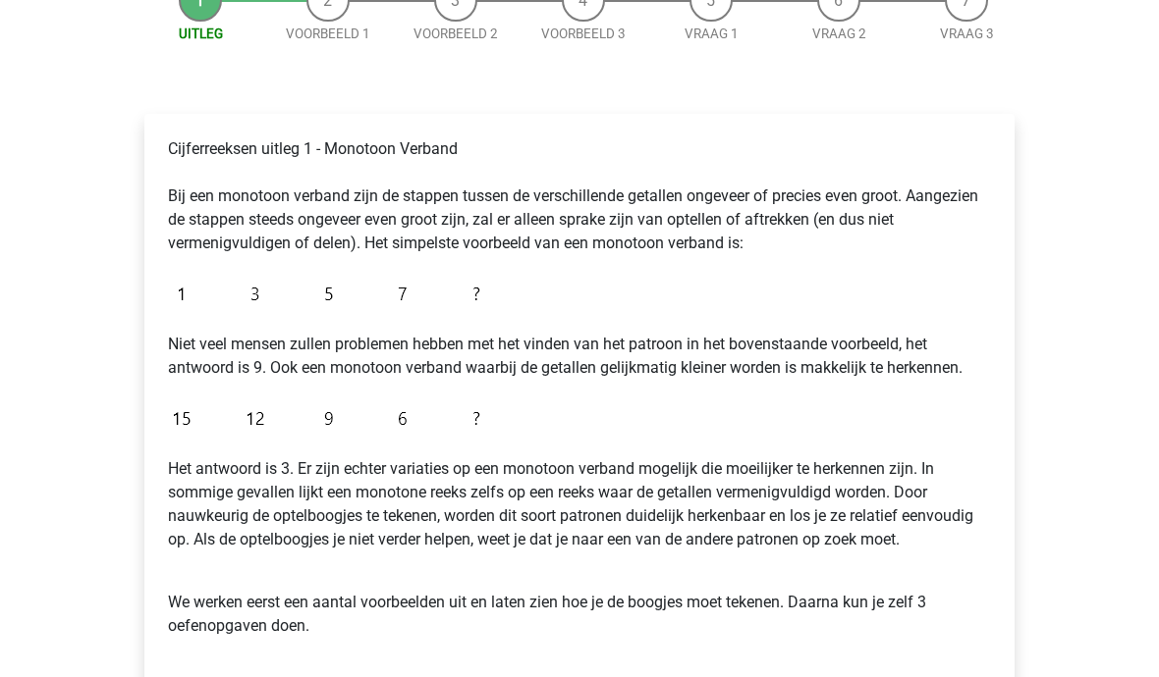
scroll to position [209, 0]
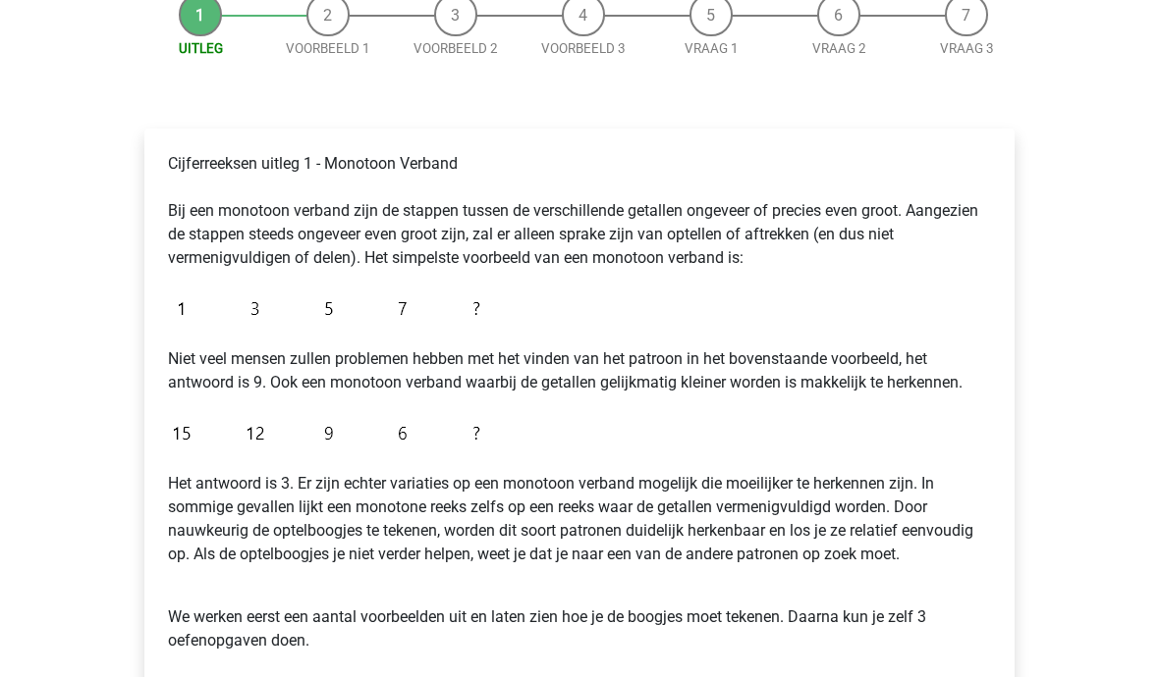
click at [704, 24] on li "Vraag 1" at bounding box center [711, 26] width 128 height 66
click at [720, 29] on li "Vraag 1" at bounding box center [711, 26] width 128 height 66
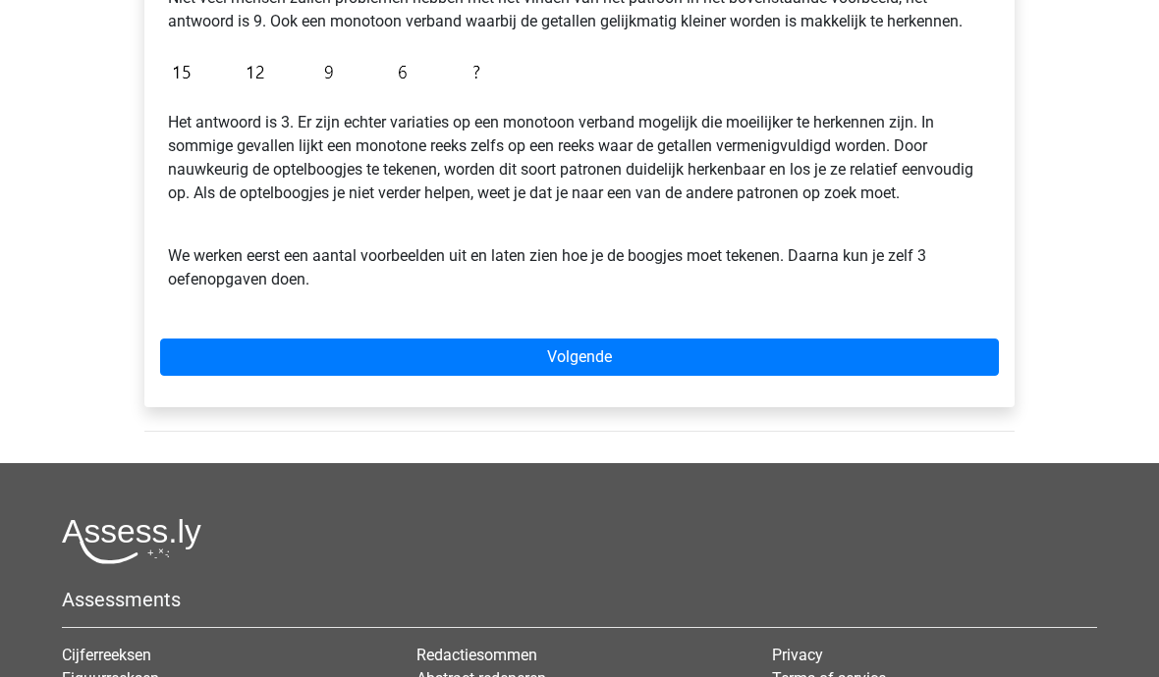
scroll to position [612, 0]
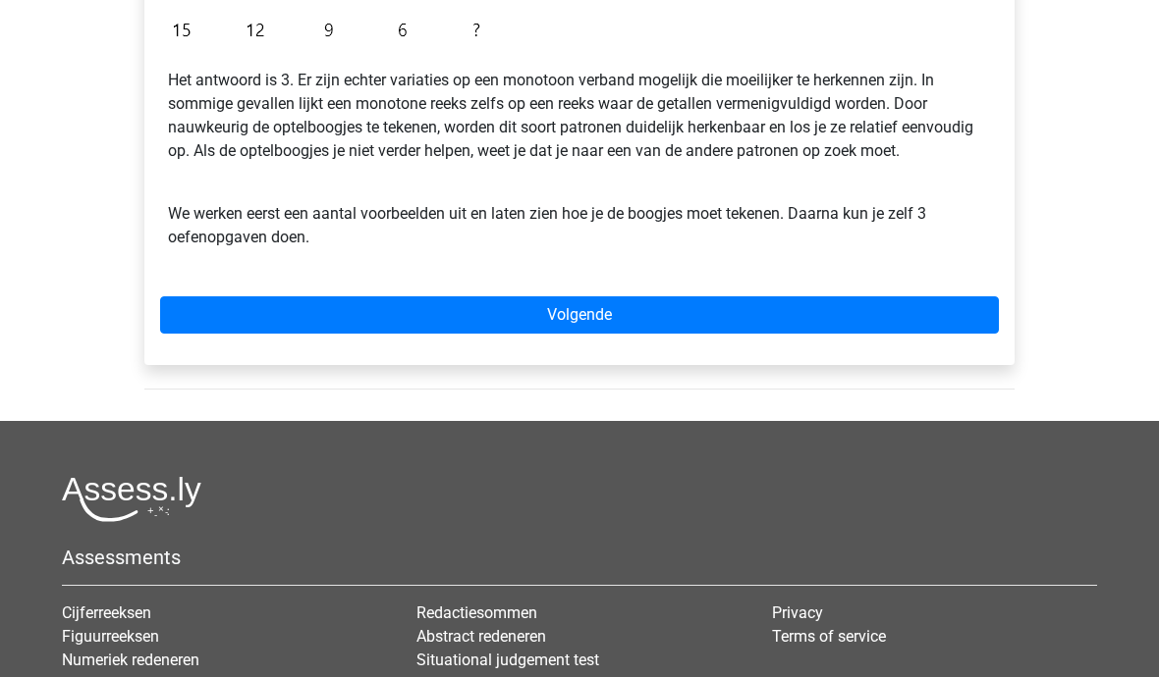
click at [791, 332] on link "Volgende" at bounding box center [579, 315] width 838 height 37
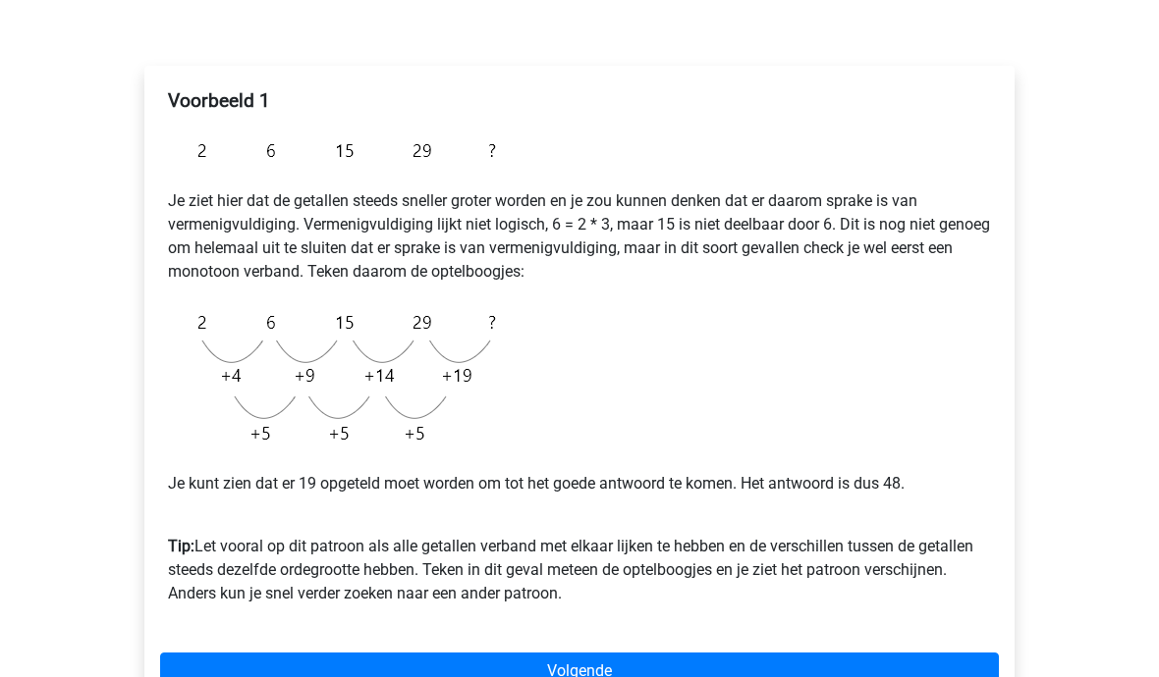
scroll to position [293, 0]
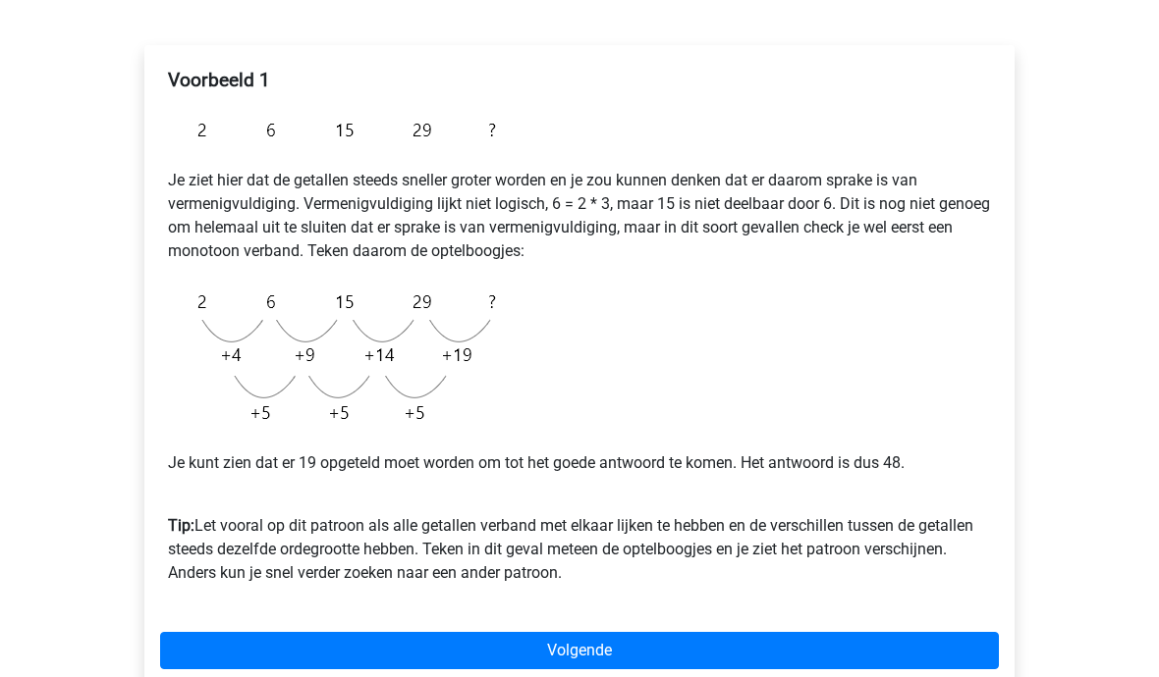
click at [734, 620] on div "Voorbeeld 1 Je ziet hier dat de getallen steeds sneller groter worden en je zou…" at bounding box center [579, 373] width 870 height 656
click at [743, 632] on link "Volgende" at bounding box center [579, 650] width 838 height 37
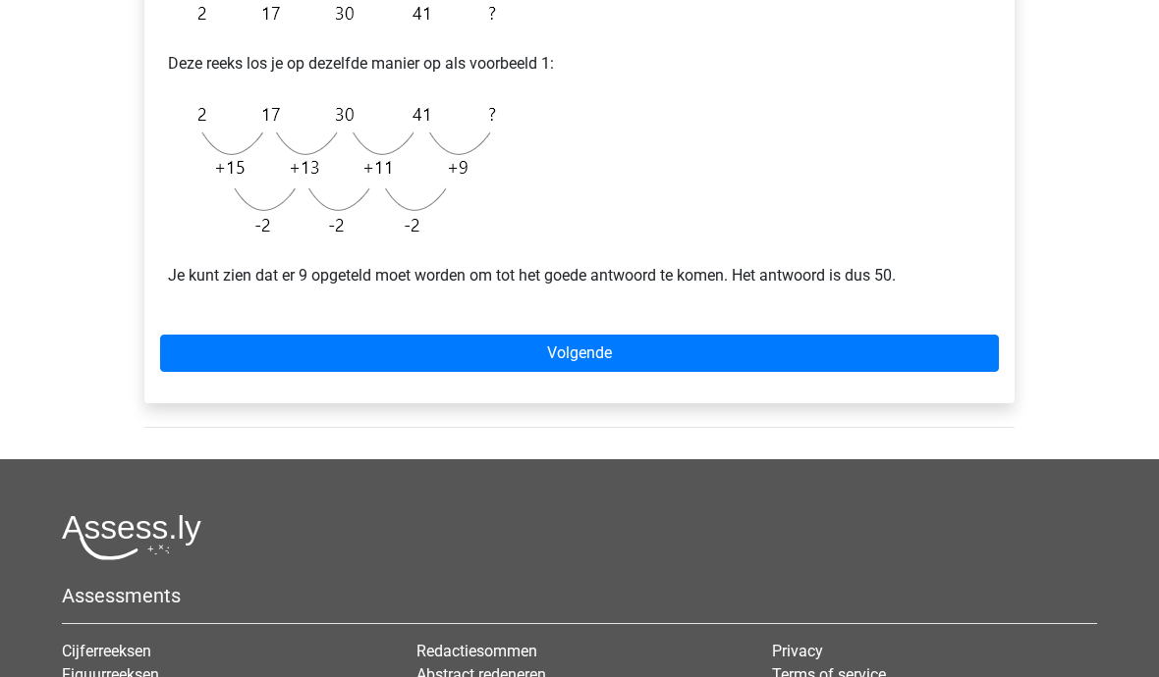
scroll to position [433, 0]
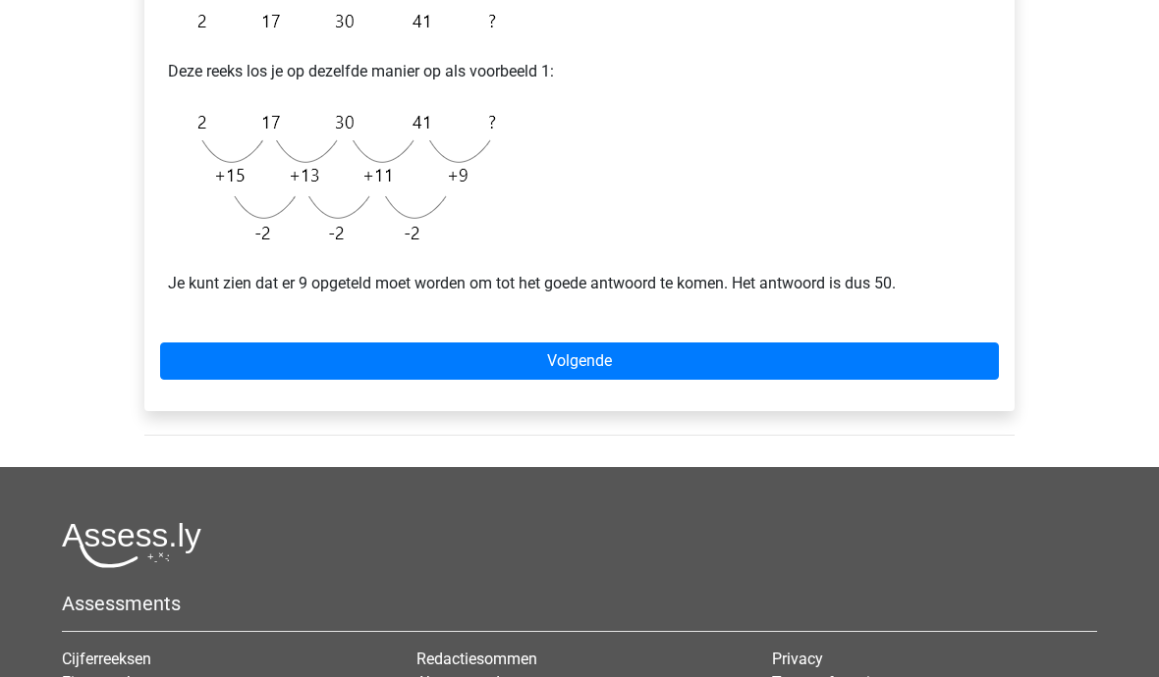
click at [856, 365] on link "Volgende" at bounding box center [579, 361] width 838 height 37
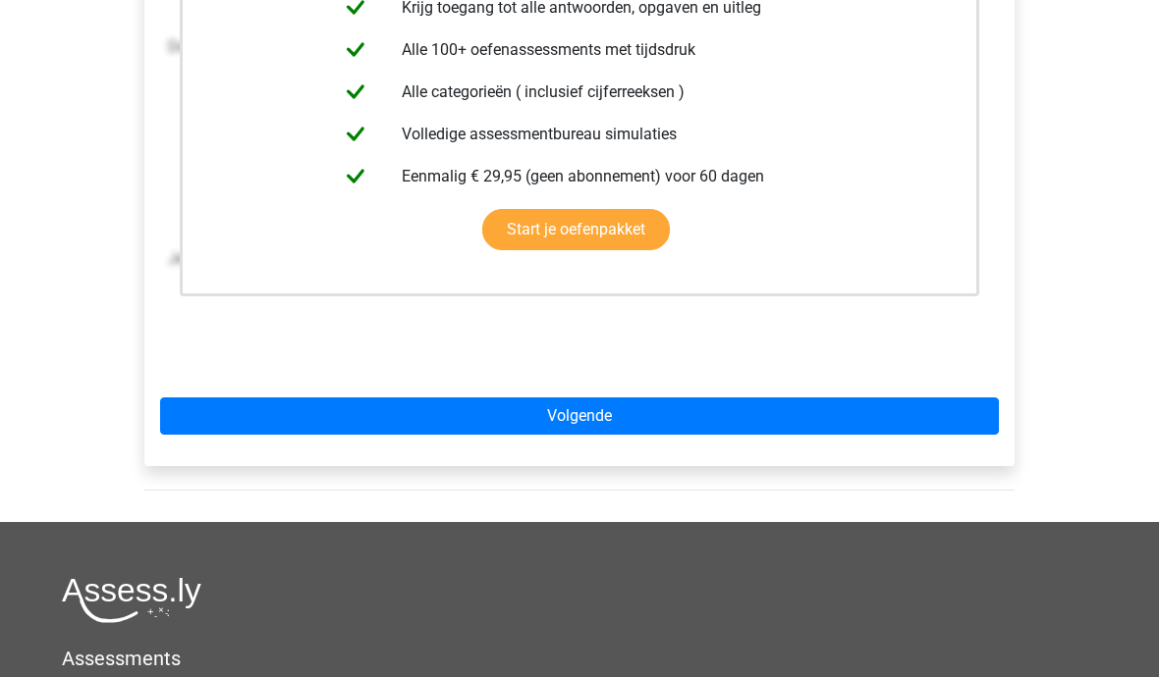
scroll to position [489, 0]
click at [837, 427] on link "Volgende" at bounding box center [579, 417] width 838 height 37
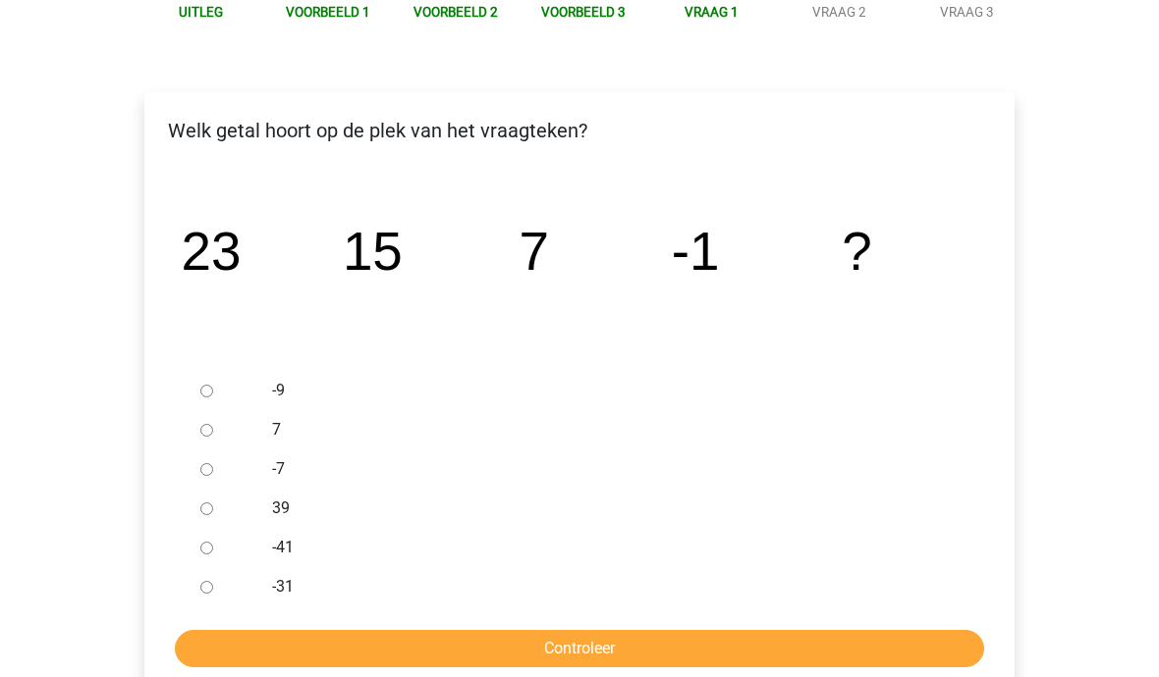
scroll to position [243, 0]
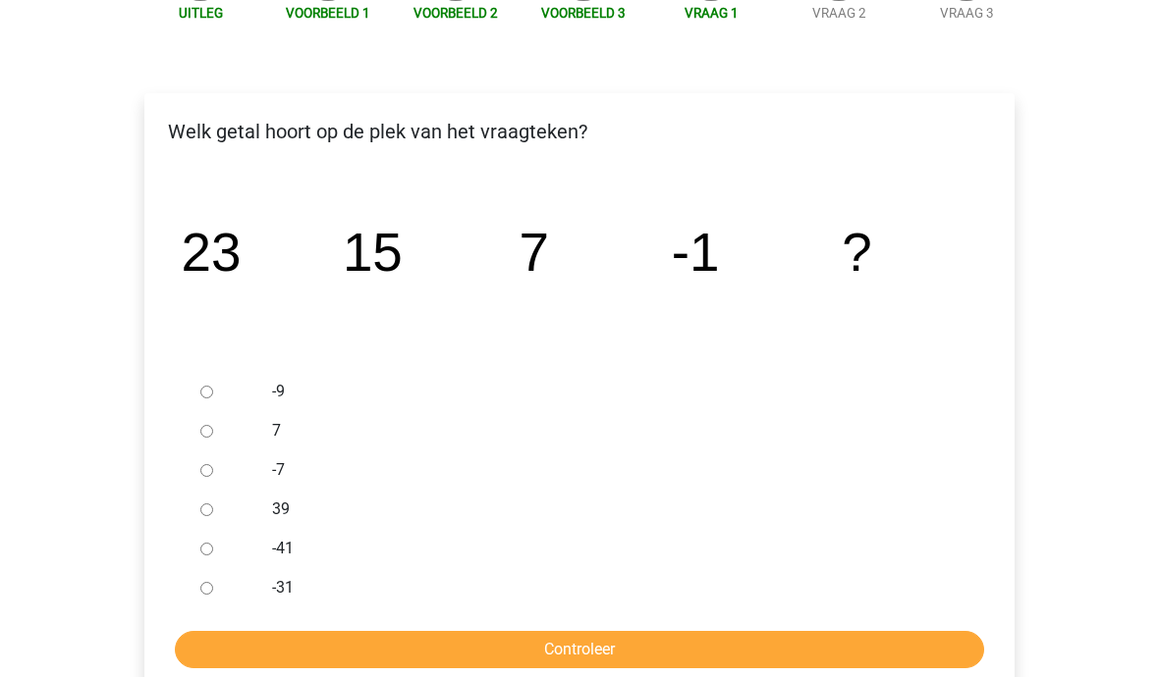
click at [201, 388] on input "-9" at bounding box center [206, 393] width 13 height 13
radio input "true"
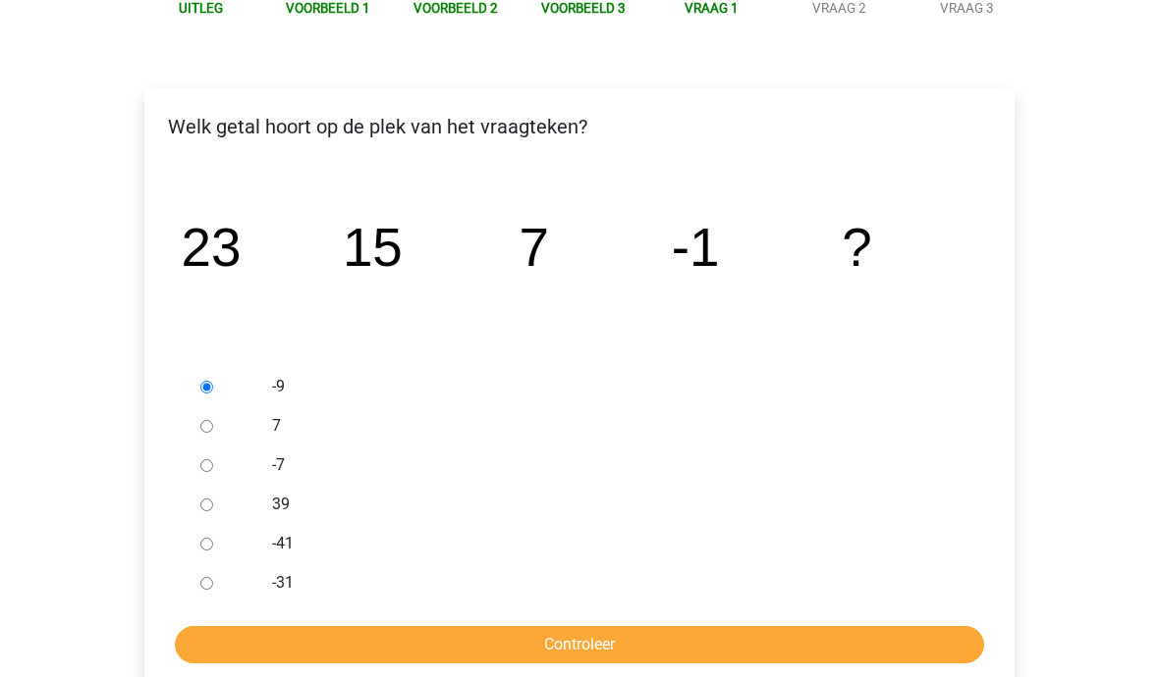
click at [313, 634] on input "Controleer" at bounding box center [579, 645] width 809 height 37
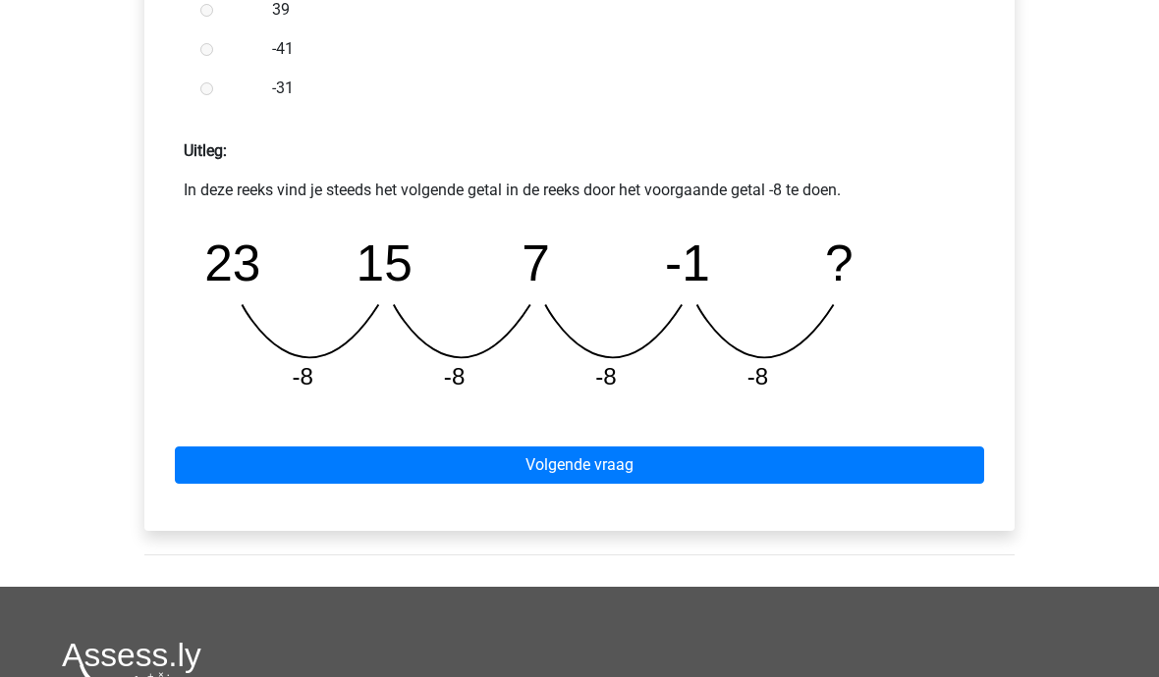
scroll to position [827, 0]
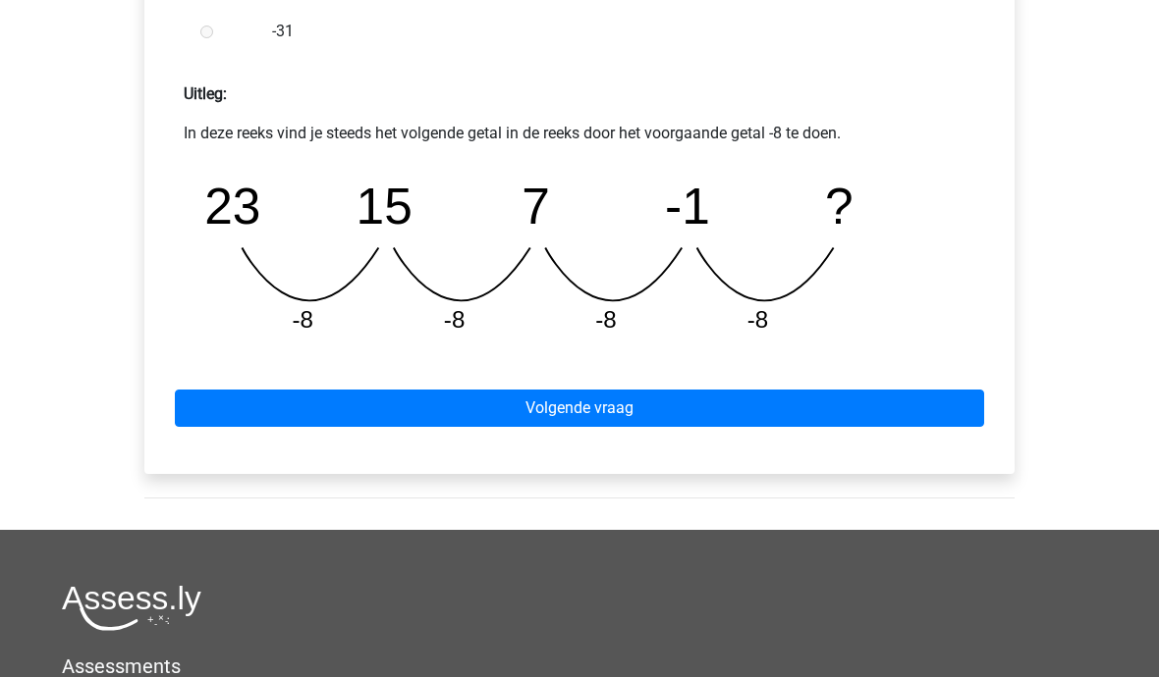
click at [852, 410] on link "Volgende vraag" at bounding box center [579, 409] width 809 height 37
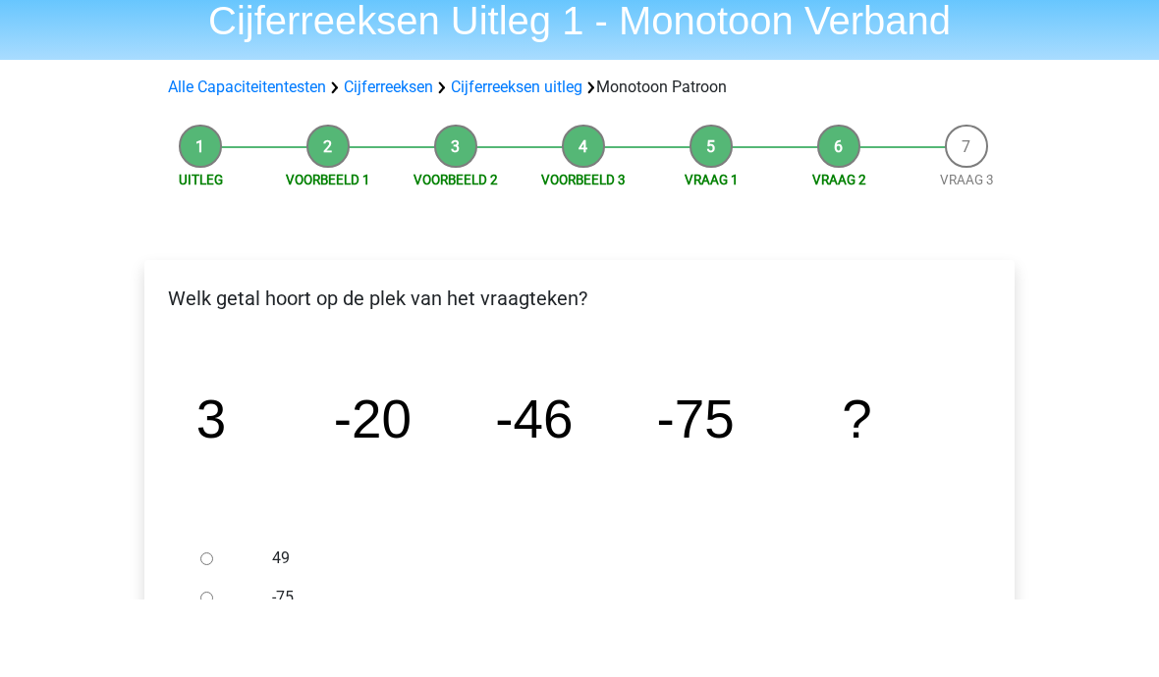
scroll to position [247, 0]
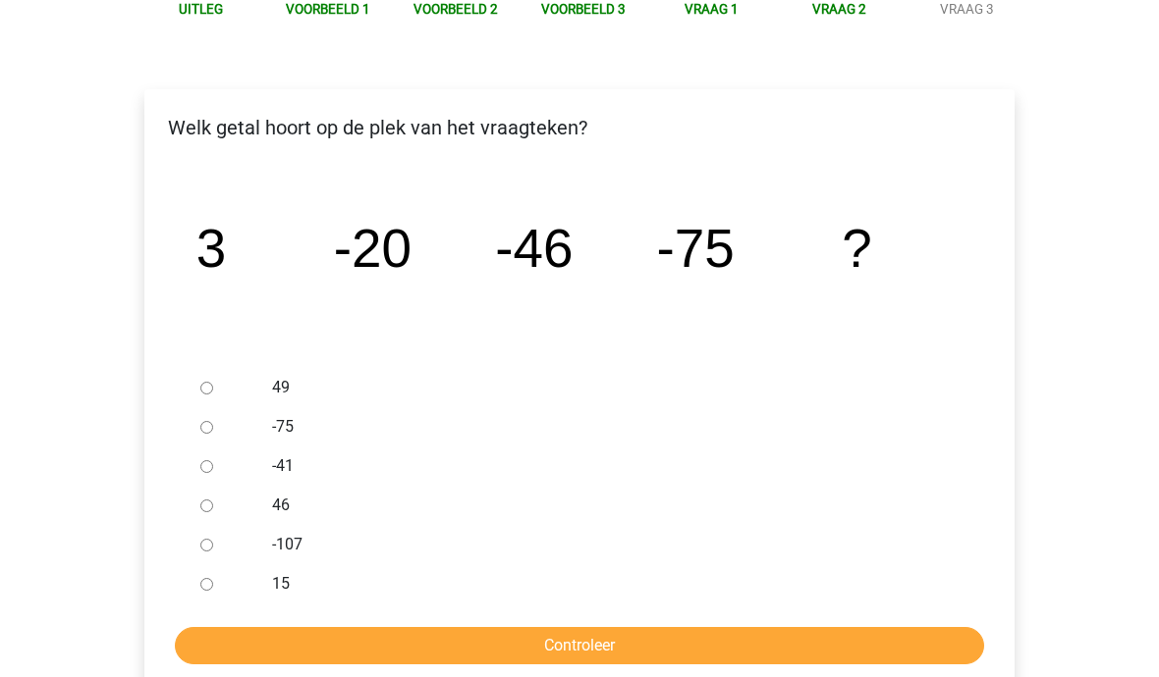
click at [194, 551] on div at bounding box center [224, 545] width 65 height 39
click at [204, 542] on input "-107" at bounding box center [206, 546] width 13 height 13
radio input "true"
click at [236, 629] on input "Controleer" at bounding box center [579, 646] width 809 height 37
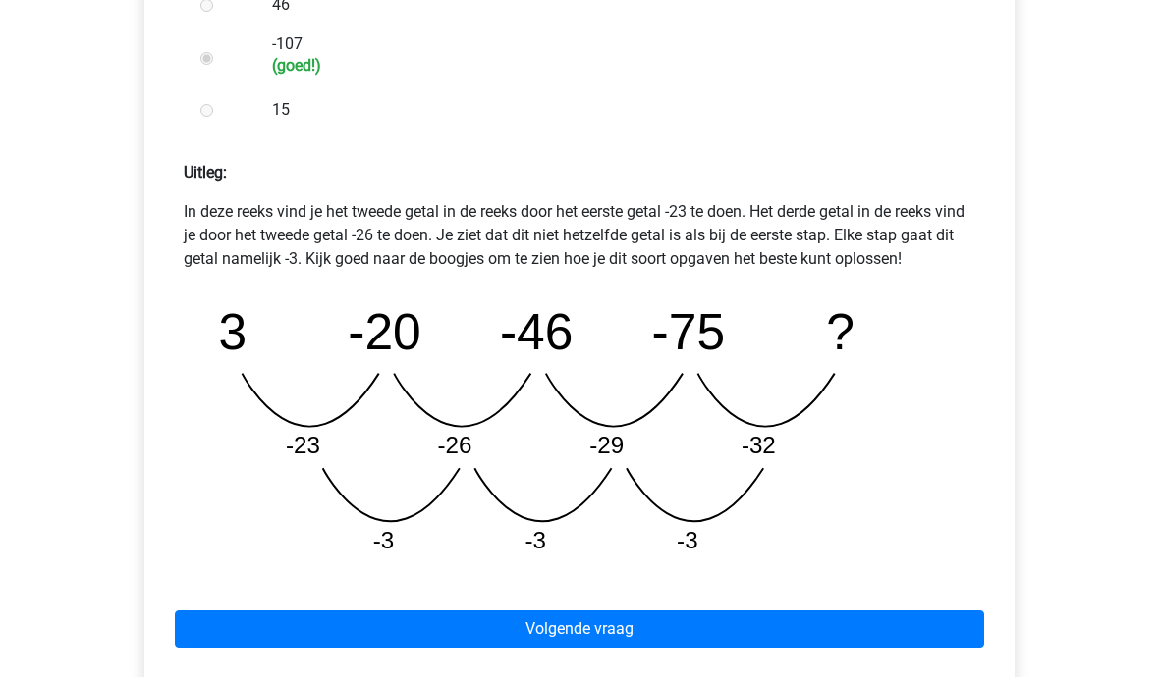
scroll to position [765, 0]
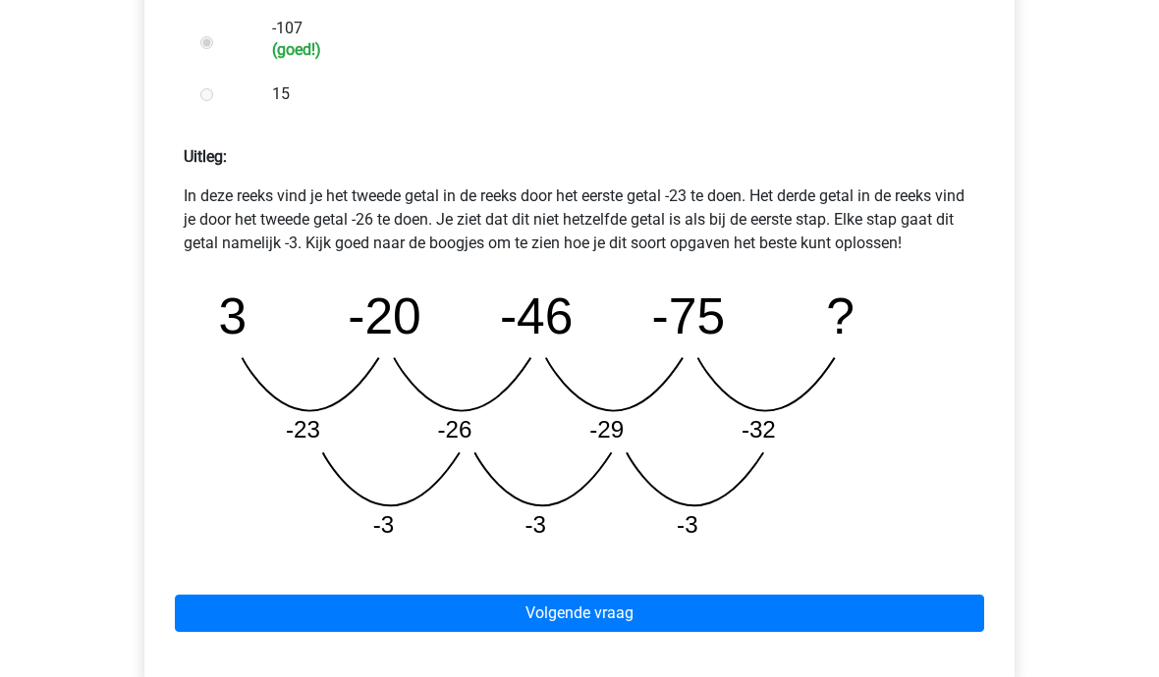
click at [234, 607] on link "Volgende vraag" at bounding box center [579, 613] width 809 height 37
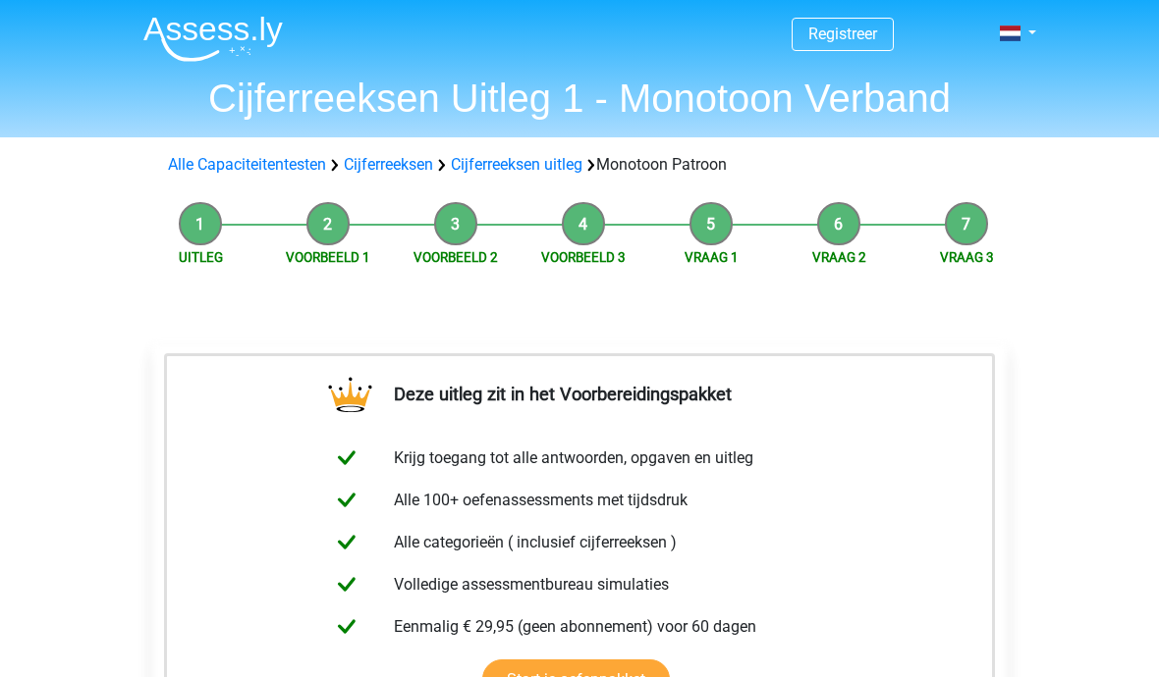
click at [215, 162] on link "Alle Capaciteitentesten" at bounding box center [247, 164] width 158 height 19
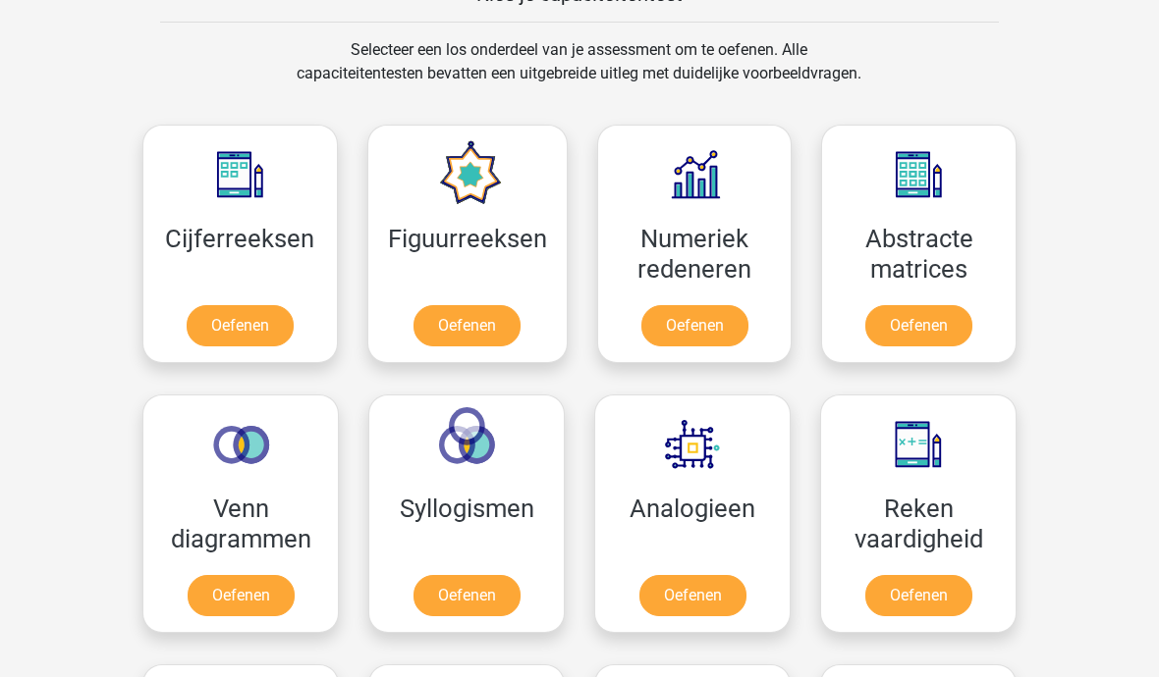
scroll to position [786, 0]
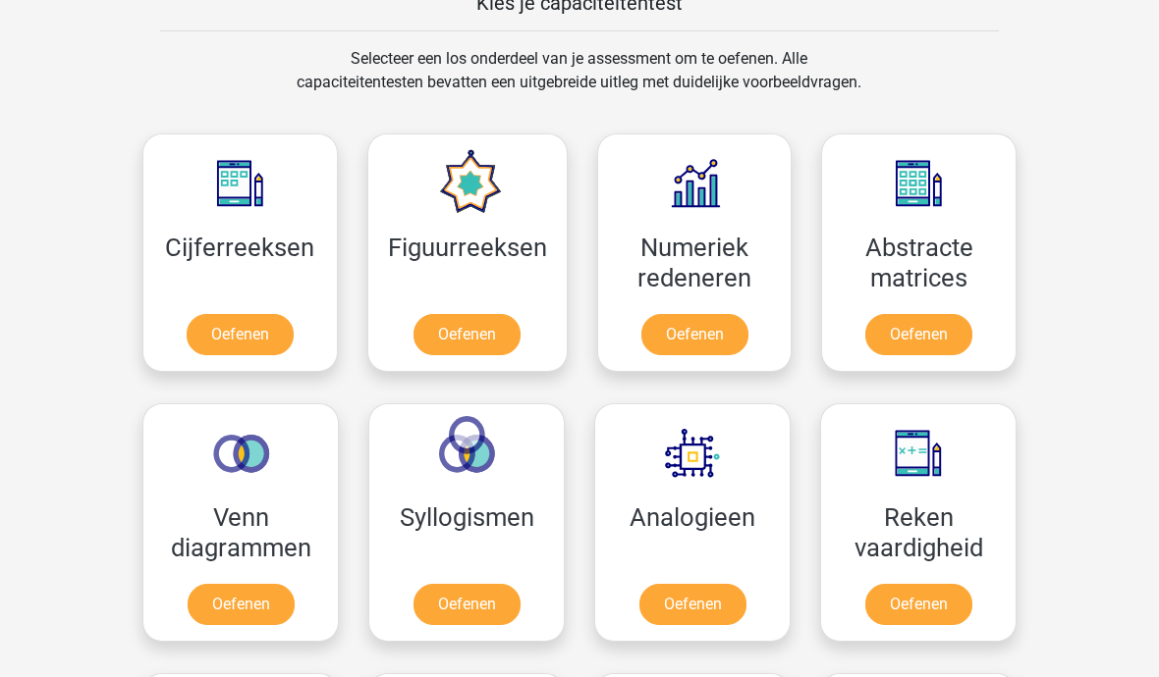
click at [220, 323] on link "Oefenen" at bounding box center [240, 335] width 107 height 41
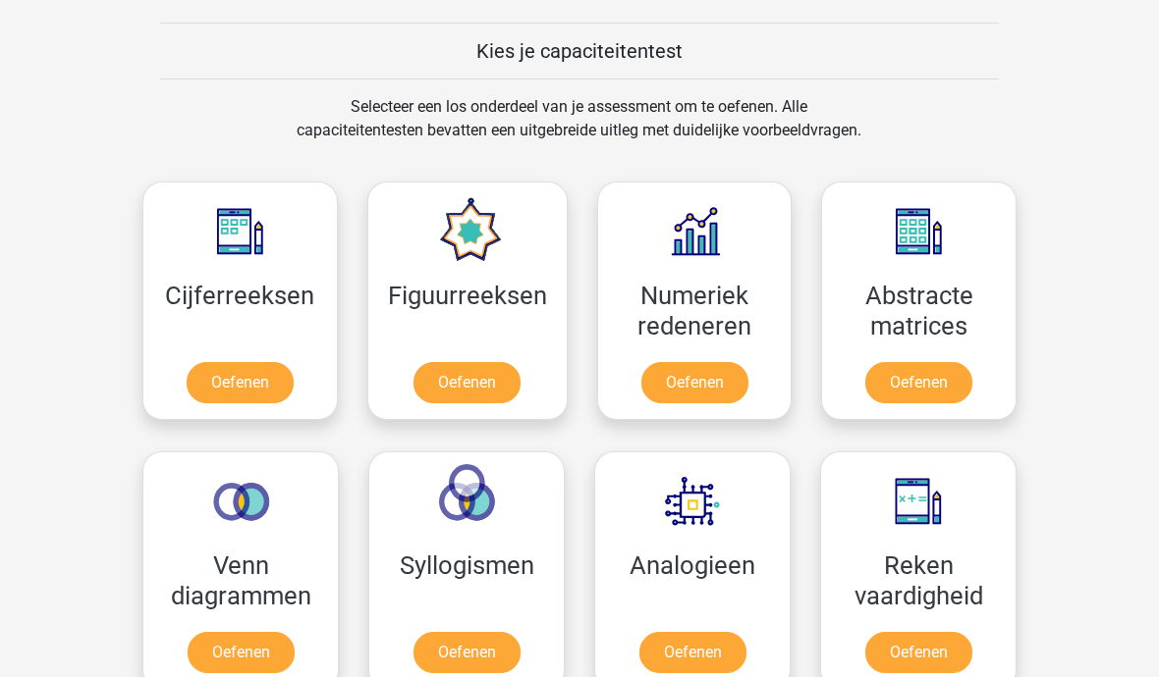
scroll to position [744, 0]
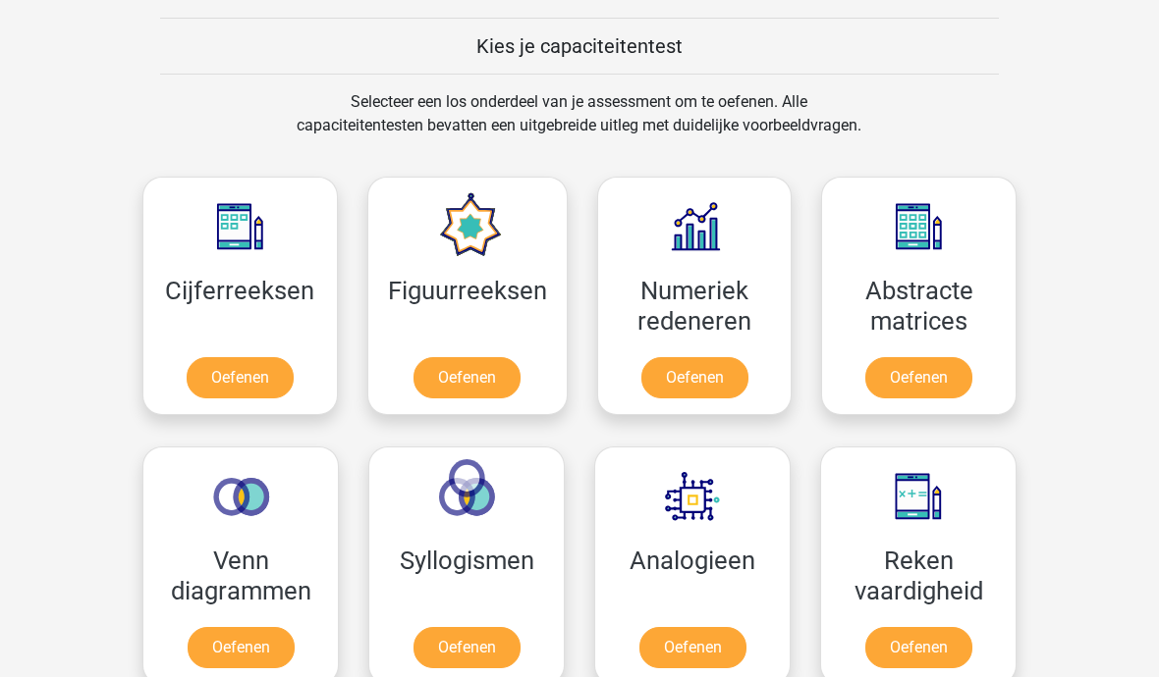
click at [961, 357] on link "Oefenen" at bounding box center [918, 377] width 107 height 41
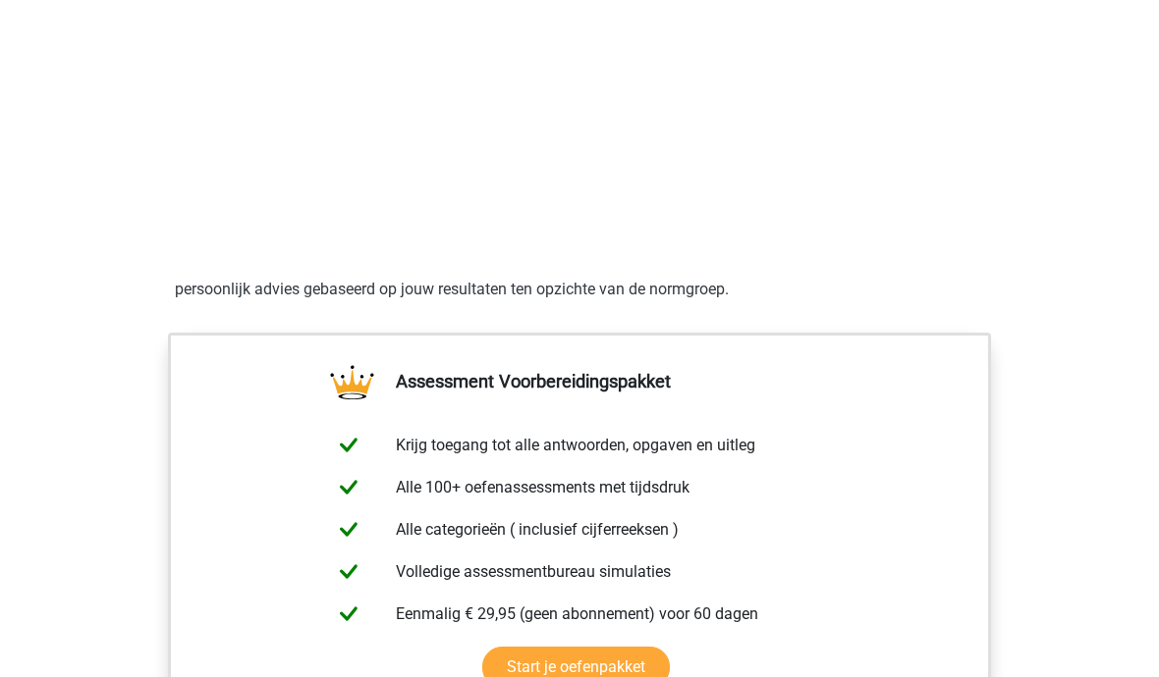
scroll to position [984, 0]
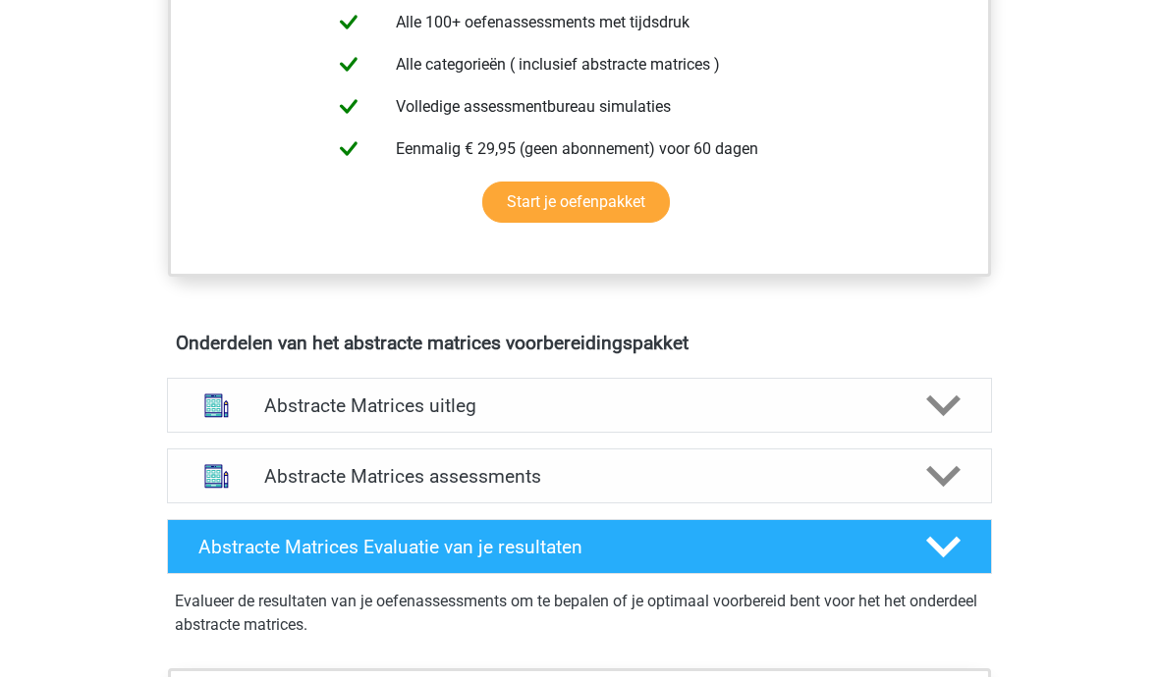
scroll to position [901, 0]
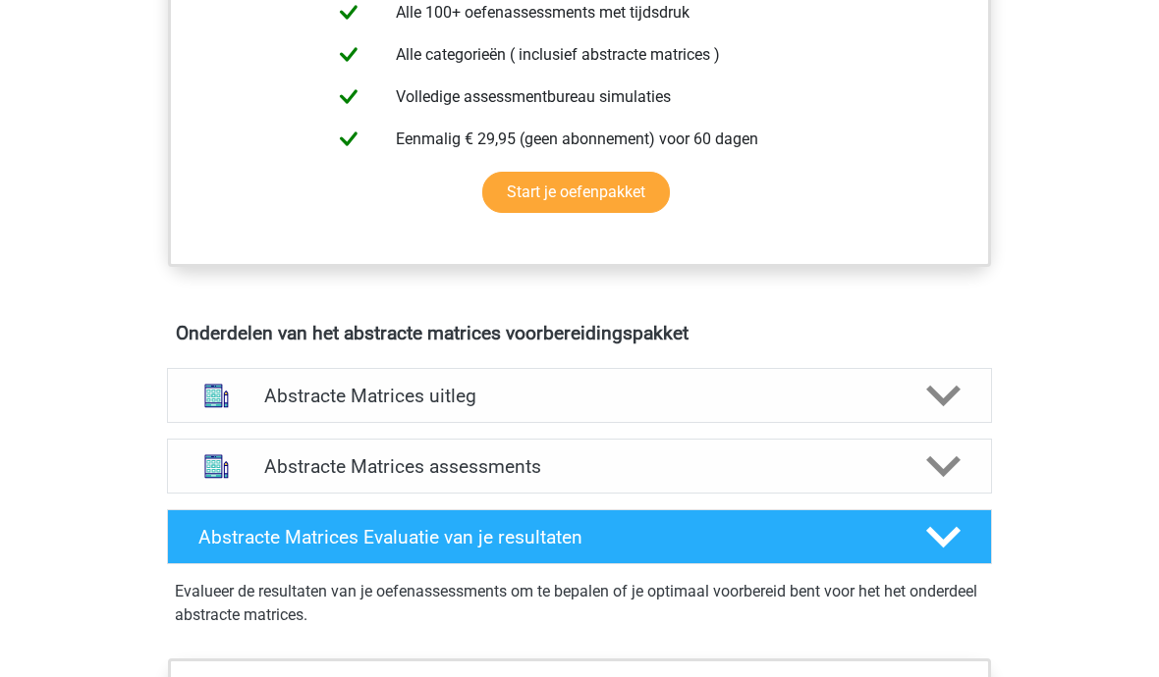
click at [921, 395] on div at bounding box center [942, 396] width 66 height 34
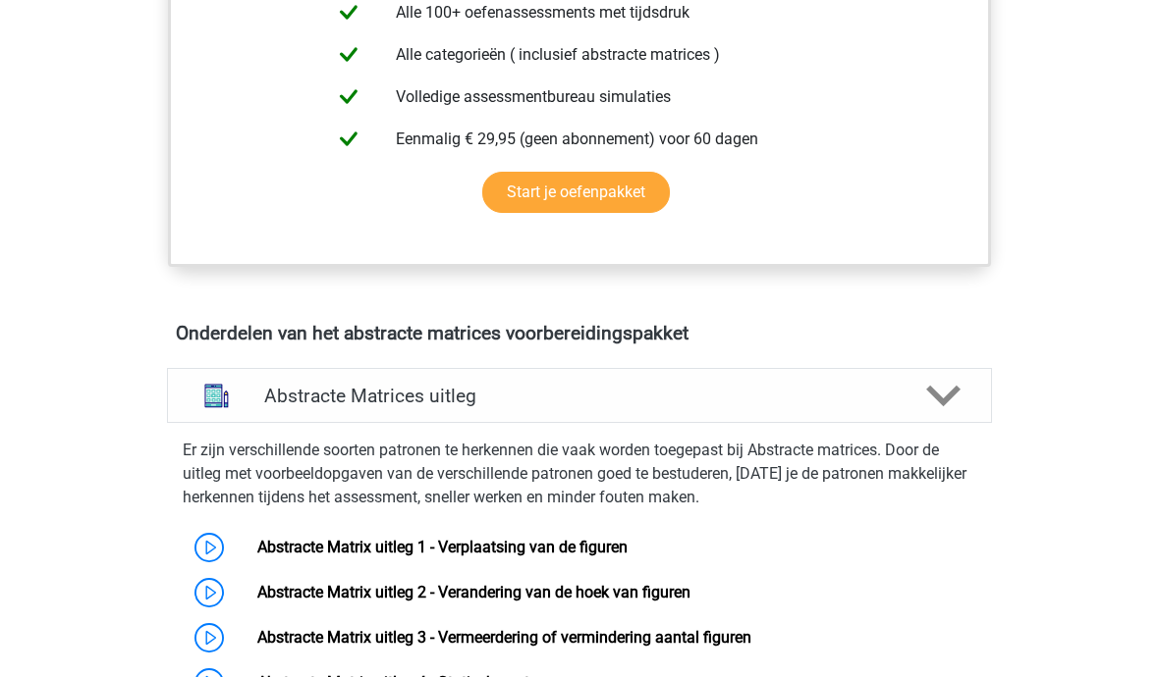
click at [393, 539] on link "Abstracte Matrix uitleg 1 - Verplaatsing van de figuren" at bounding box center [442, 547] width 370 height 19
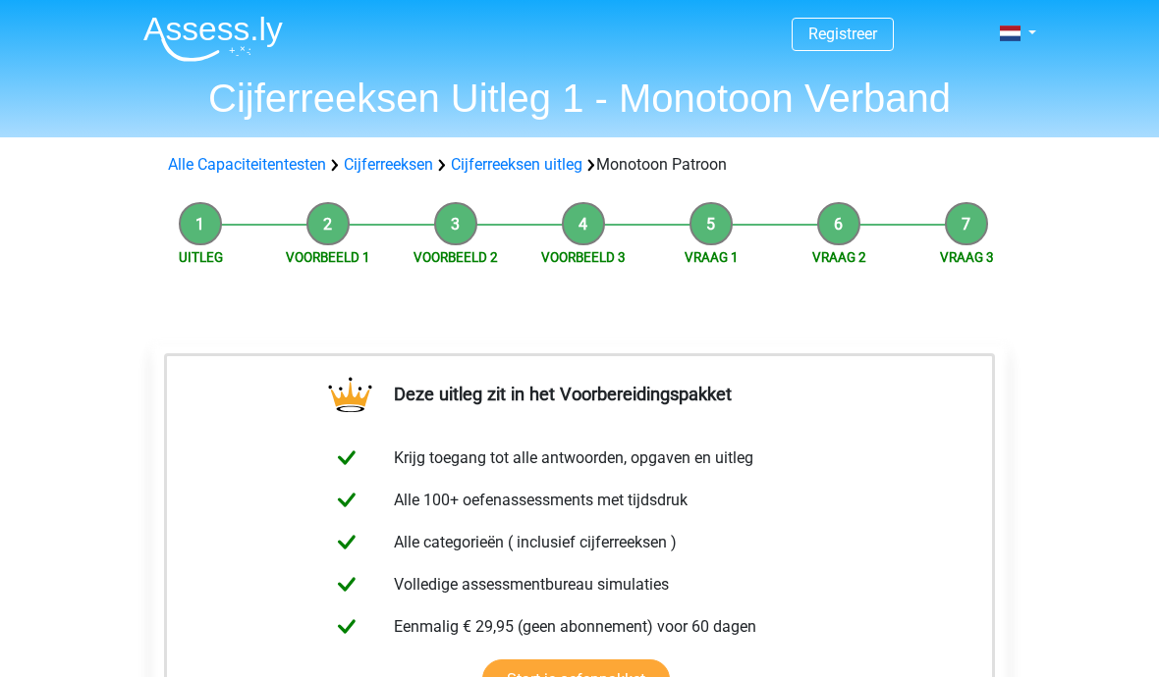
click at [369, 173] on link "Cijferreeksen" at bounding box center [388, 164] width 89 height 19
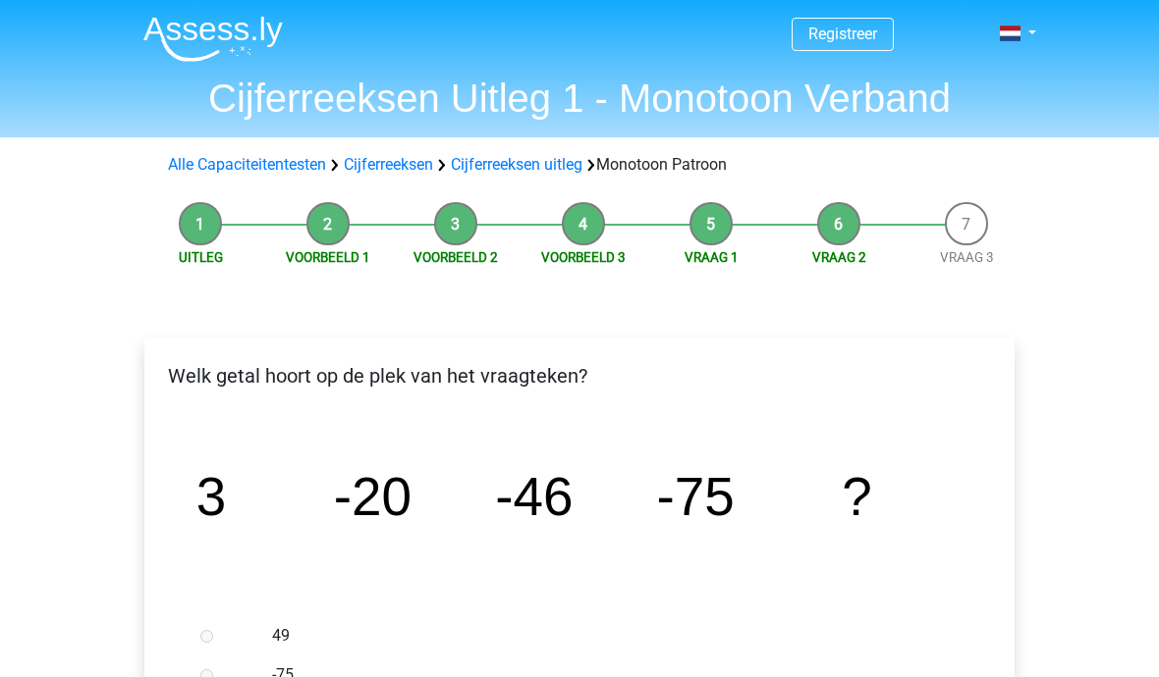
click at [258, 108] on h1 "Cijferreeksen Uitleg 1 - Monotoon Verband" at bounding box center [579, 98] width 903 height 47
click at [243, 101] on h1 "Cijferreeksen Uitleg 1 - Monotoon Verband" at bounding box center [579, 98] width 903 height 47
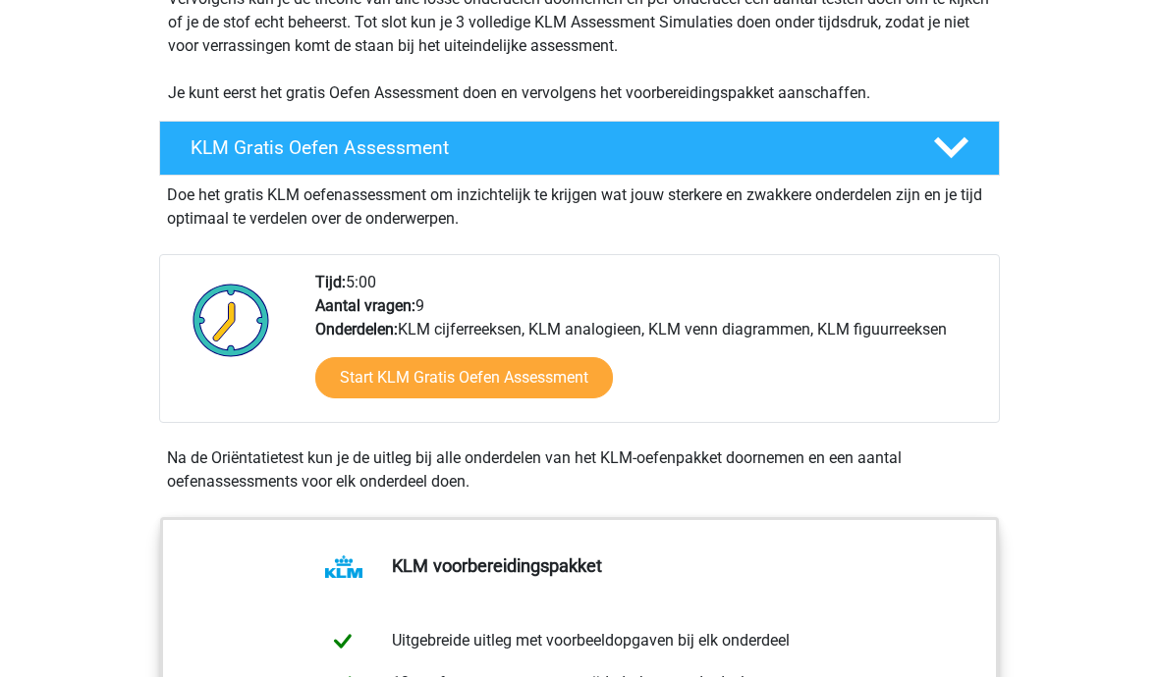
click at [974, 135] on div at bounding box center [949, 149] width 67 height 34
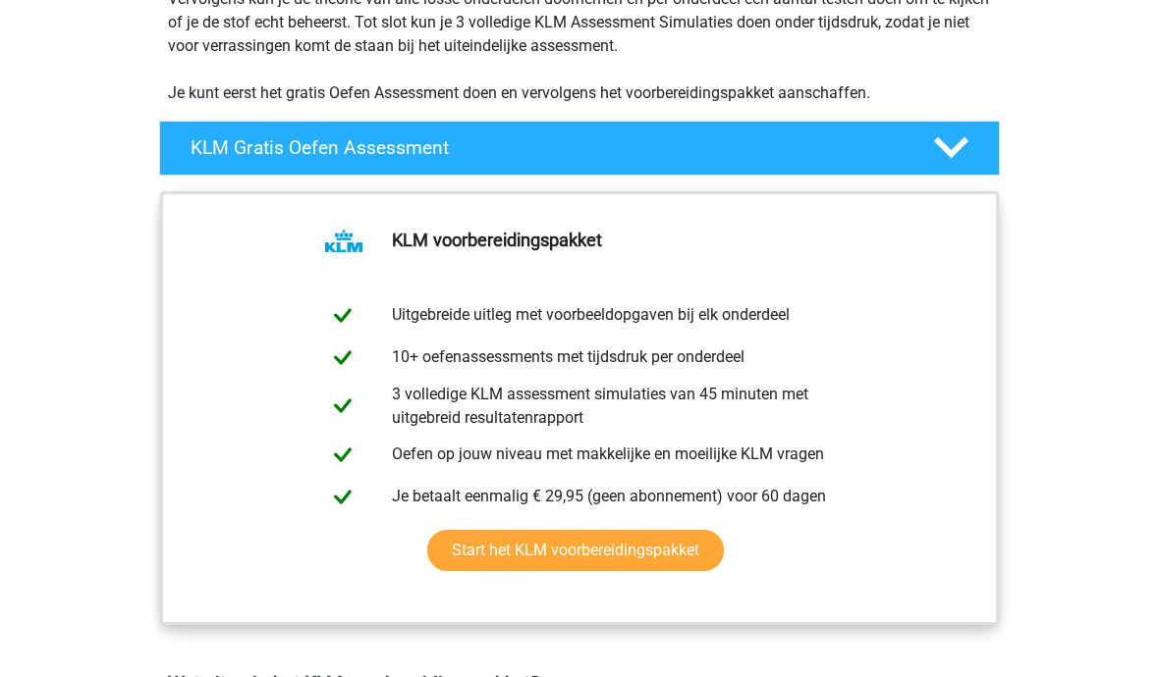
click at [973, 131] on div at bounding box center [949, 148] width 67 height 34
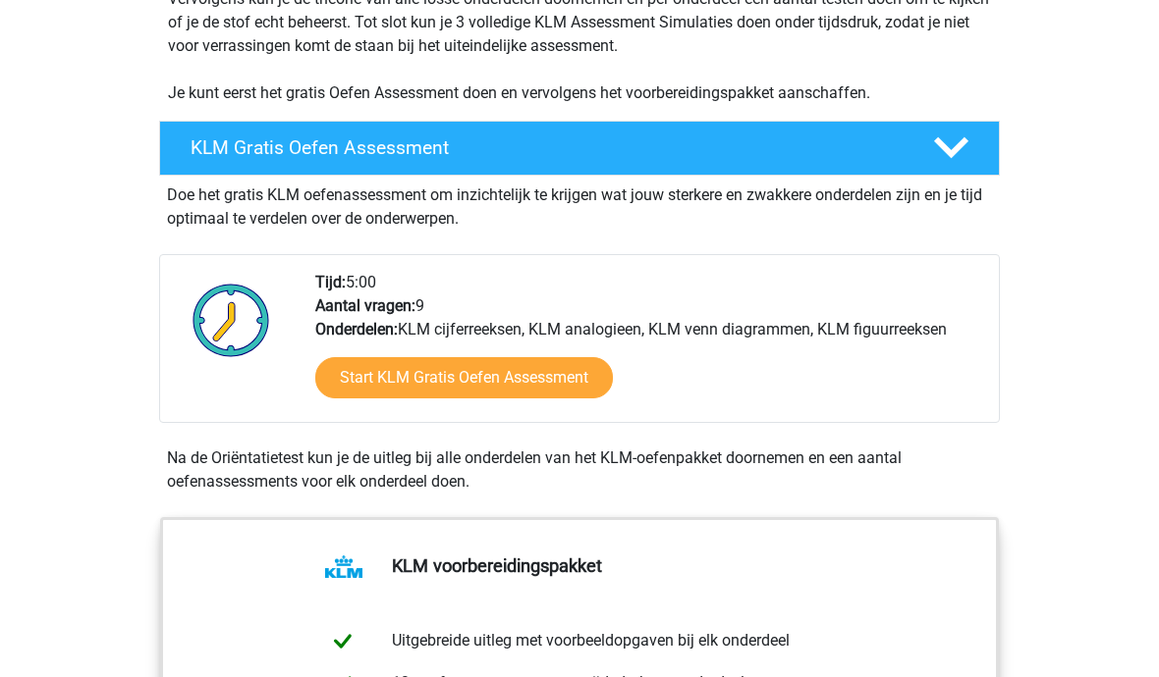
click at [975, 149] on div at bounding box center [949, 148] width 67 height 34
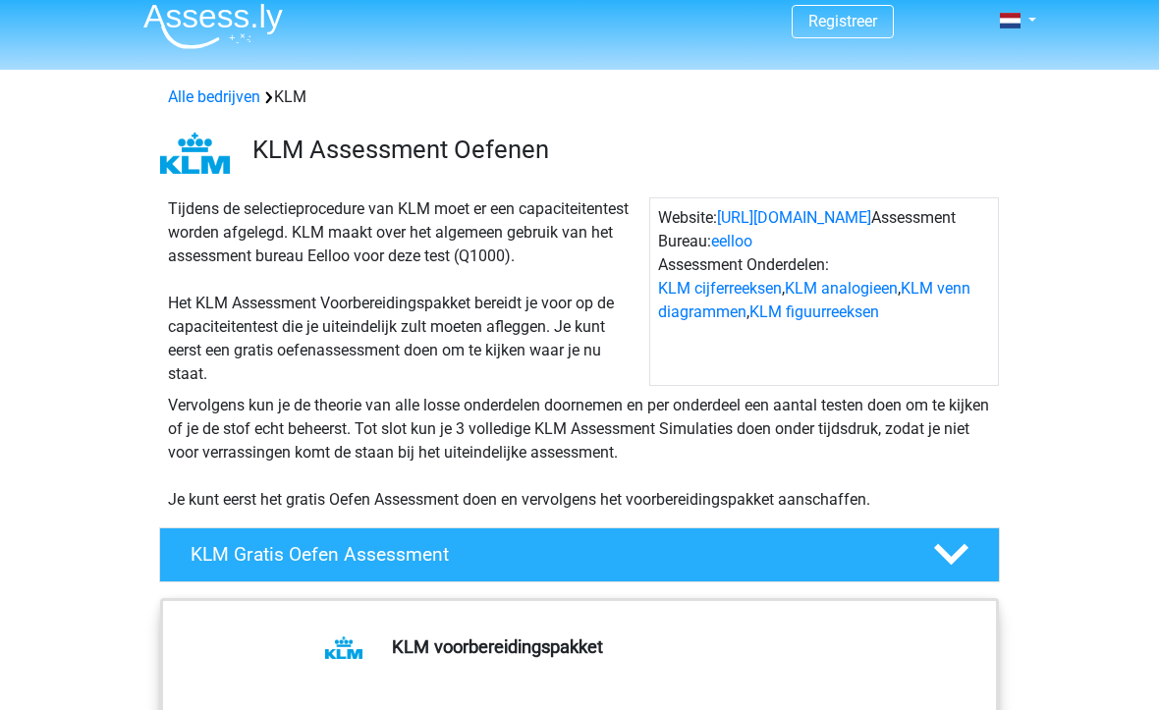
scroll to position [0, 0]
